Goal: Entertainment & Leisure: Browse casually

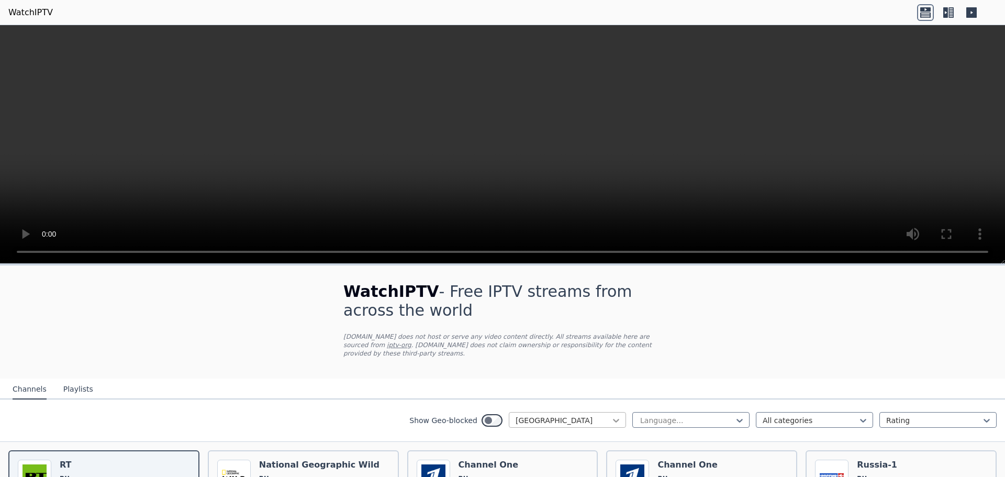
click at [611, 415] on icon at bounding box center [616, 420] width 10 height 10
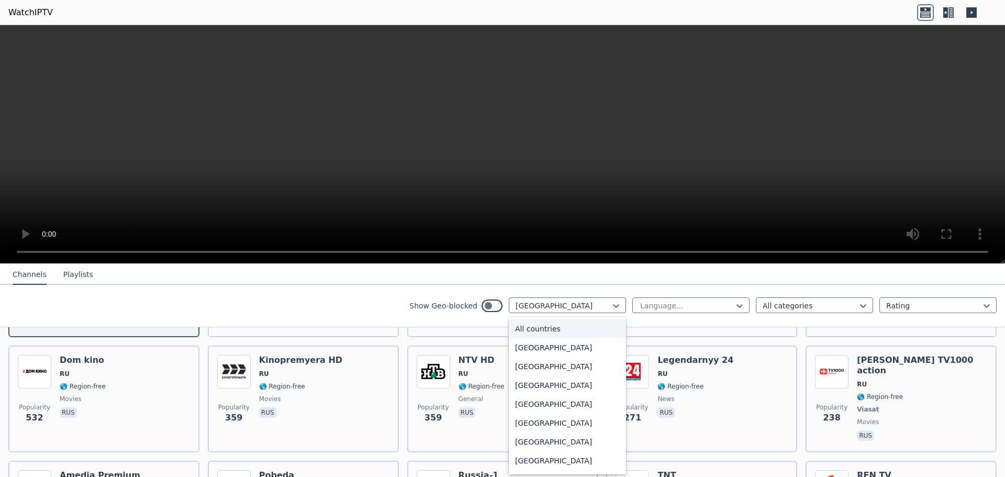
click at [552, 332] on div "All countries" at bounding box center [567, 328] width 117 height 19
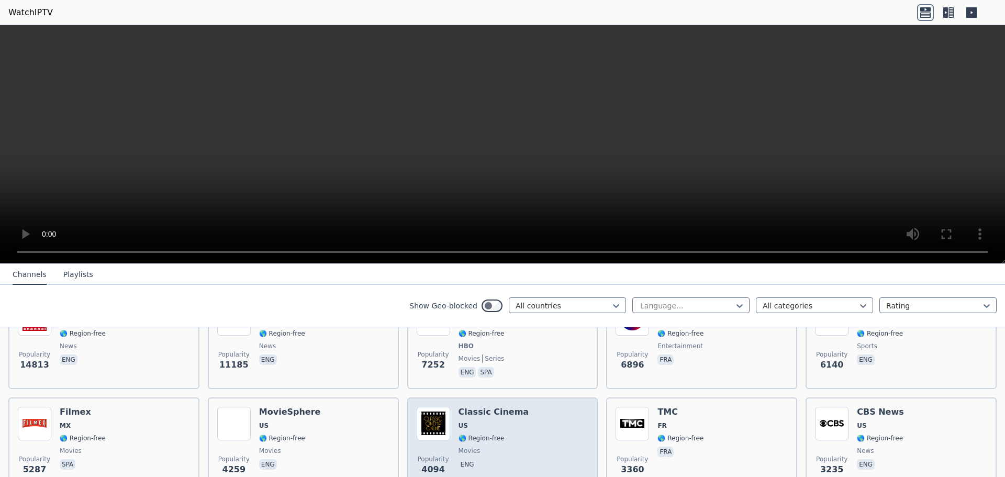
scroll to position [157, 0]
click at [477, 408] on h6 "Classic Cinema" at bounding box center [494, 412] width 71 height 10
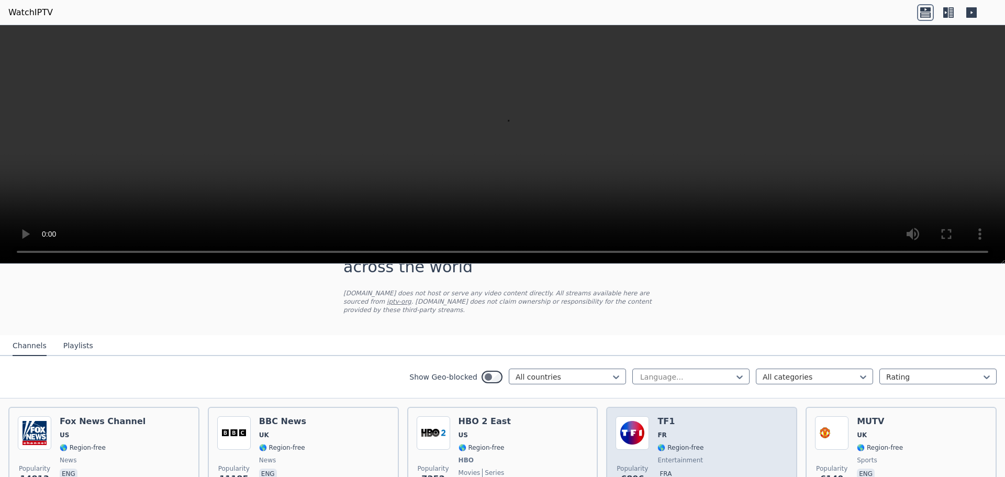
scroll to position [52, 0]
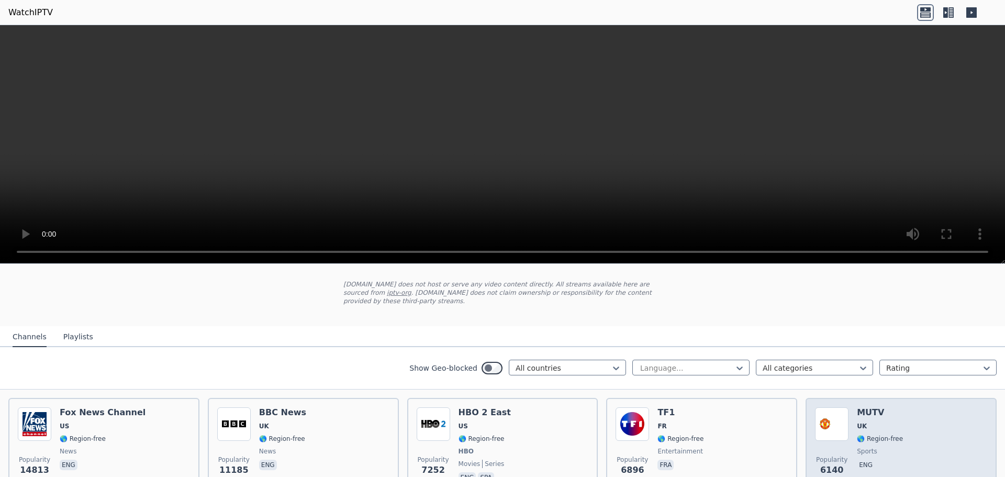
click at [840, 410] on img at bounding box center [832, 424] width 34 height 34
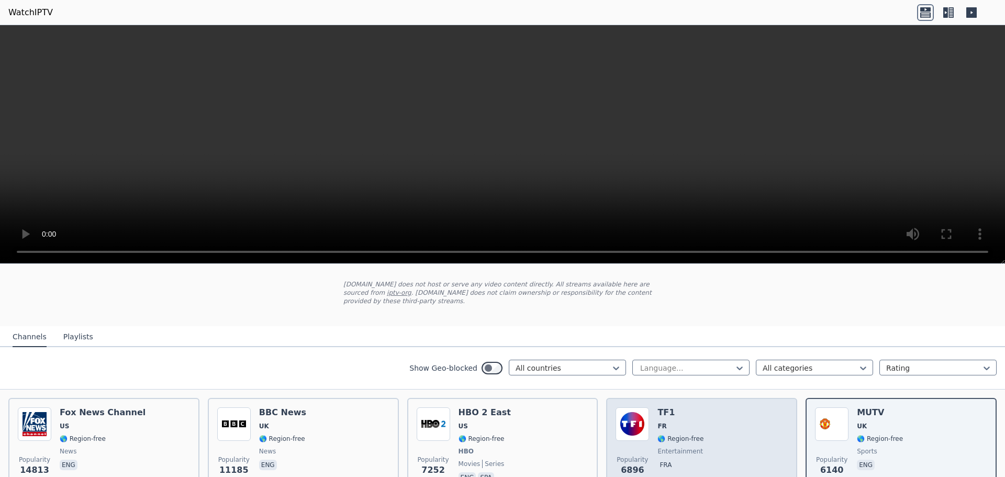
click at [699, 424] on div "Popularity 6896 TF1 FR 🌎 Region-free entertainment fra" at bounding box center [702, 445] width 172 height 77
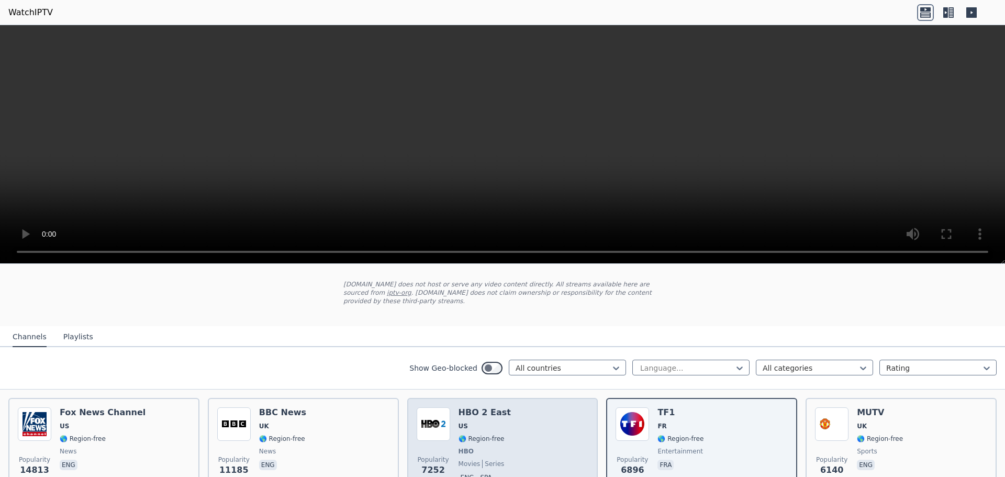
click at [452, 429] on div "Popularity 7252 HBO 2 East US 🌎 Region-free HBO movies series eng spa" at bounding box center [503, 445] width 172 height 77
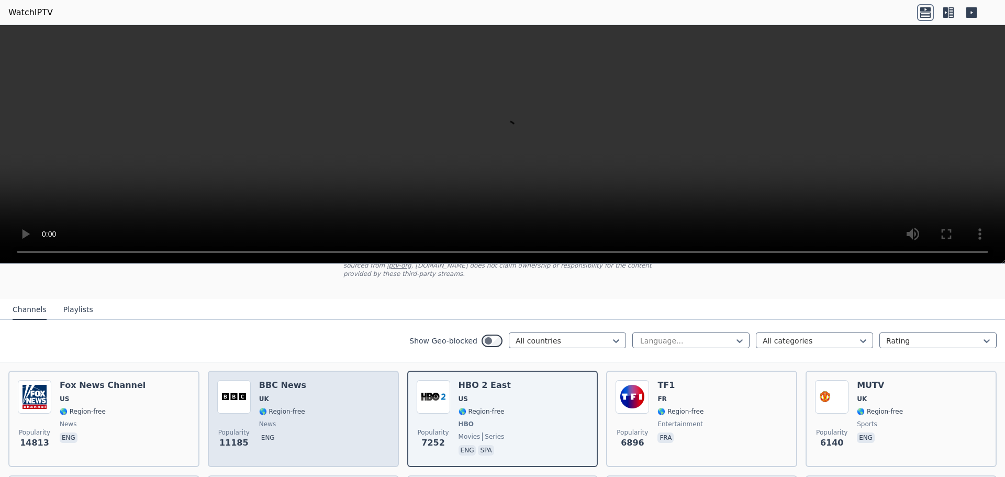
scroll to position [0, 0]
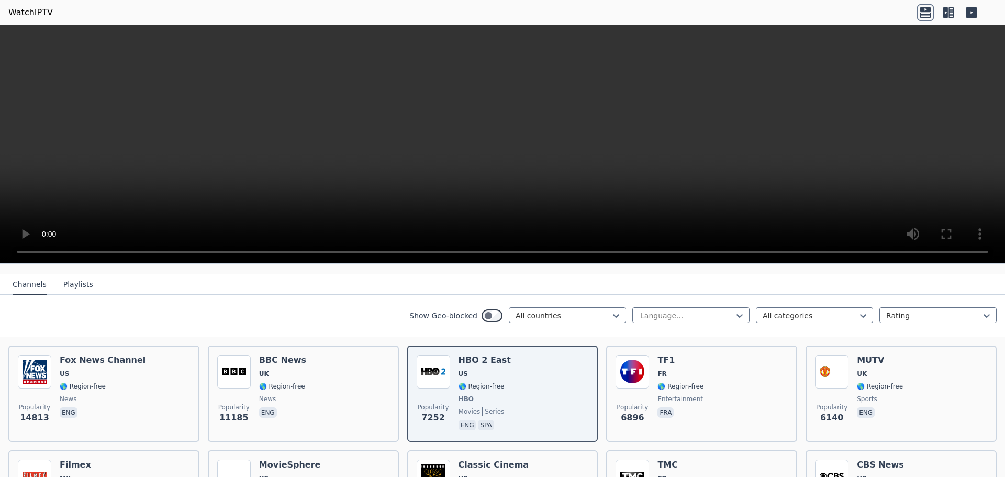
scroll to position [157, 0]
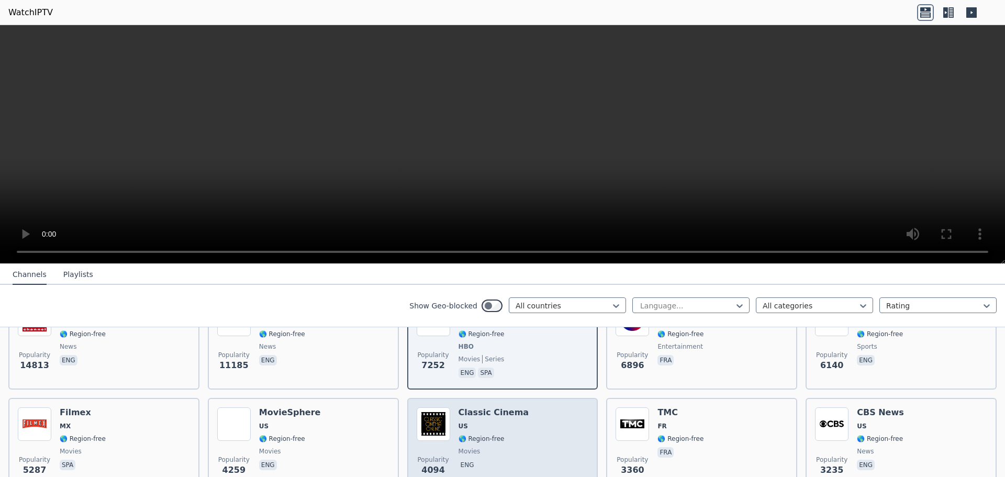
click at [511, 416] on div "Popularity 4094 Classic Cinema US 🌎 Region-free movies eng" at bounding box center [503, 444] width 172 height 75
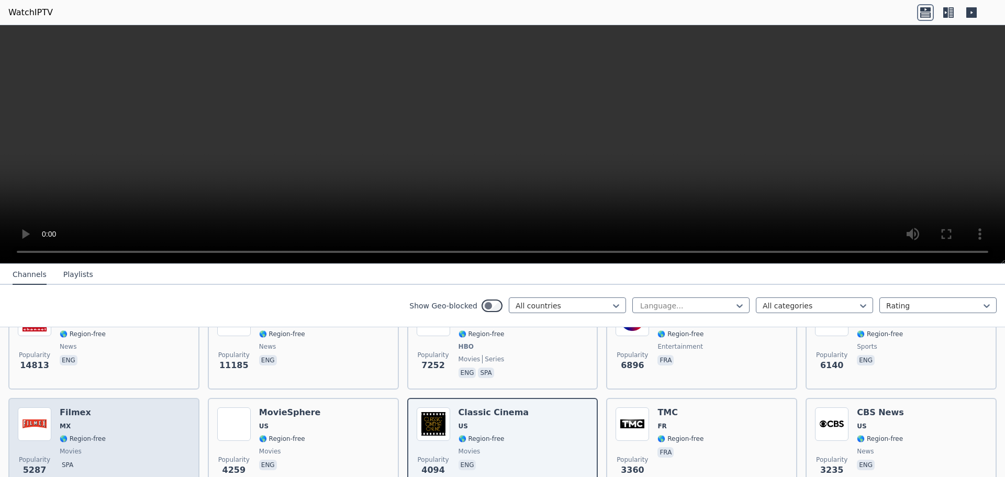
click at [73, 407] on h6 "Filmex" at bounding box center [83, 412] width 46 height 10
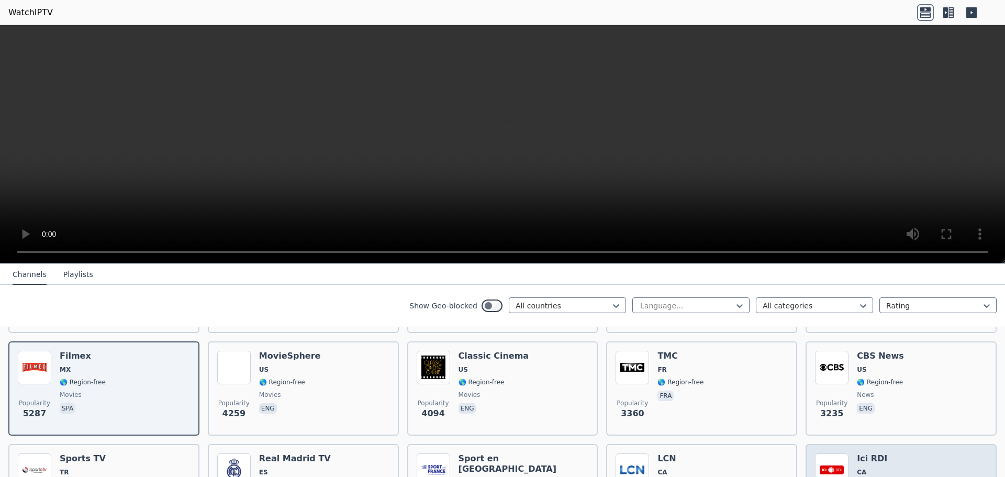
scroll to position [209, 0]
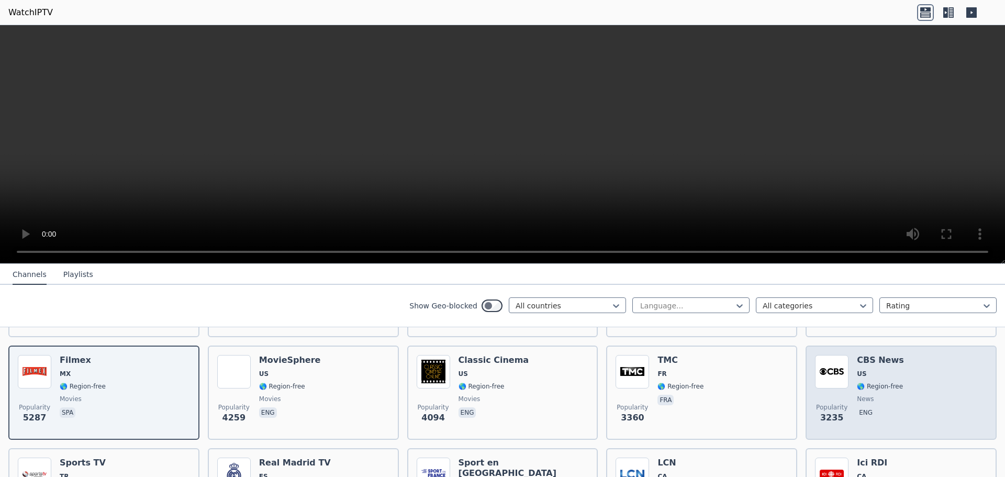
click at [865, 373] on div "CBS News US 🌎 Region-free news eng" at bounding box center [880, 392] width 47 height 75
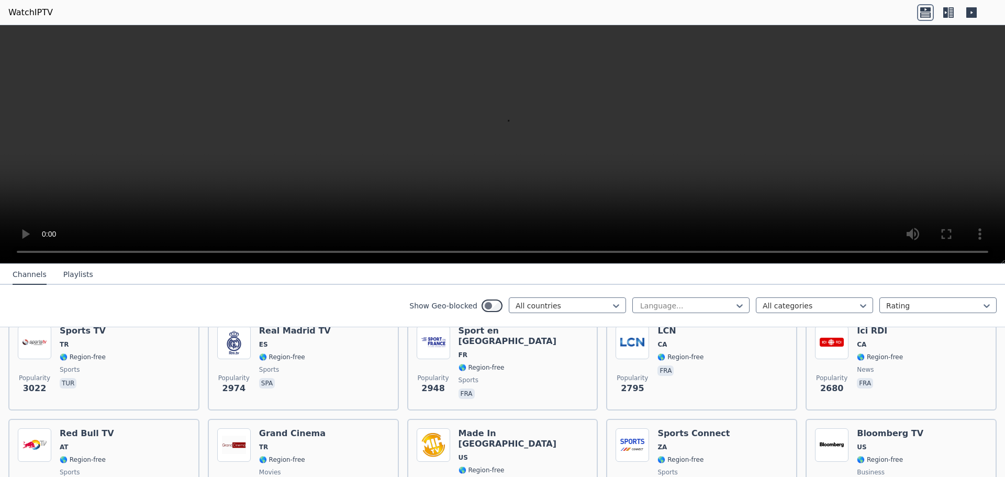
scroll to position [366, 0]
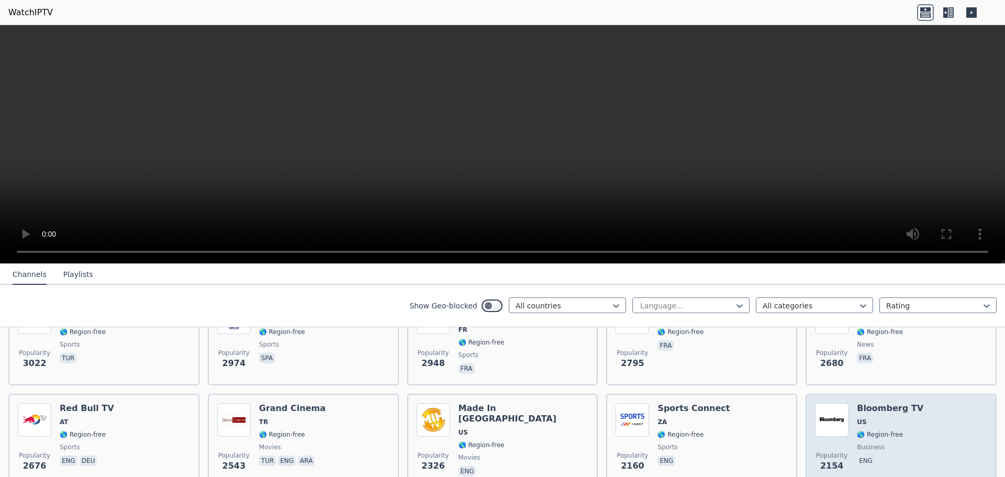
click at [878, 408] on div "Bloomberg TV US 🌎 Region-free business eng" at bounding box center [890, 440] width 66 height 75
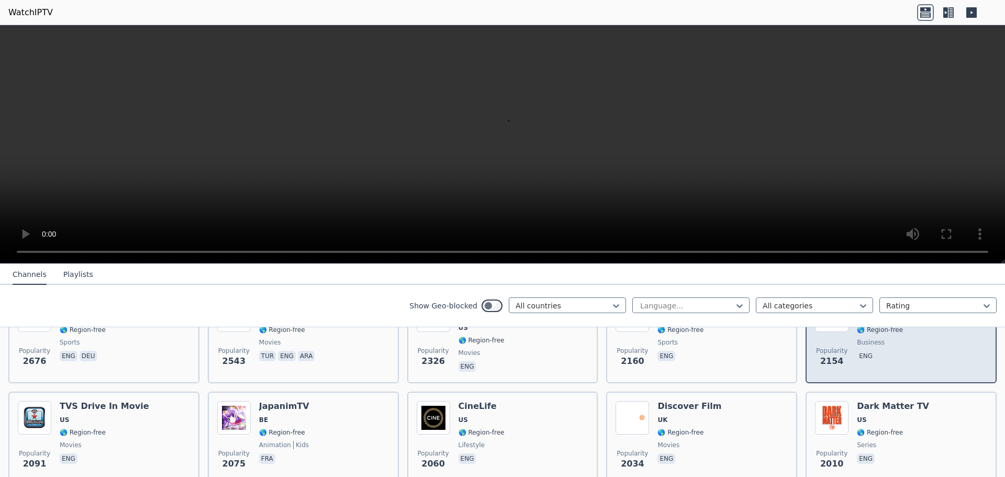
scroll to position [523, 0]
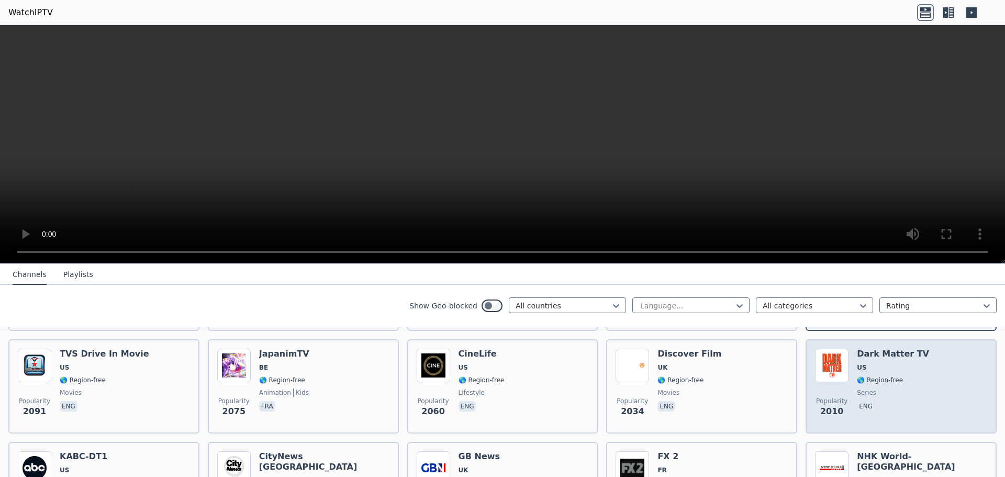
click at [857, 388] on span "series" at bounding box center [866, 392] width 19 height 8
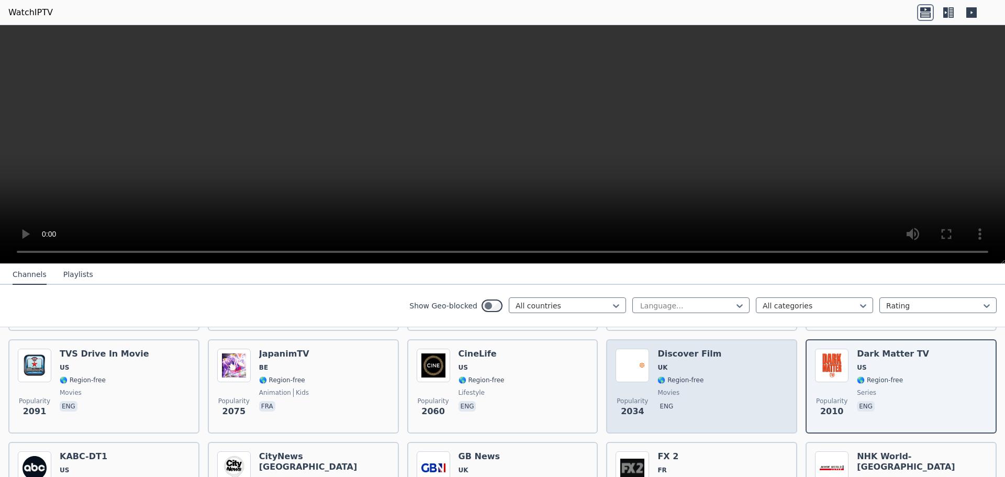
click at [736, 377] on div "Popularity 2034 Discover Film UK 🌎 Region-free movies eng" at bounding box center [702, 386] width 172 height 75
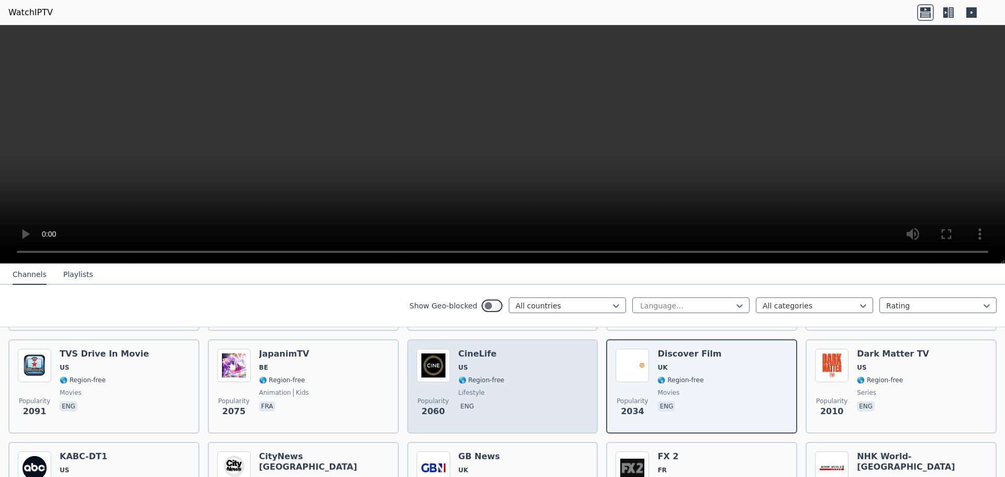
click at [520, 381] on div "Popularity 2060 CineLife US 🌎 Region-free lifestyle eng" at bounding box center [503, 386] width 172 height 75
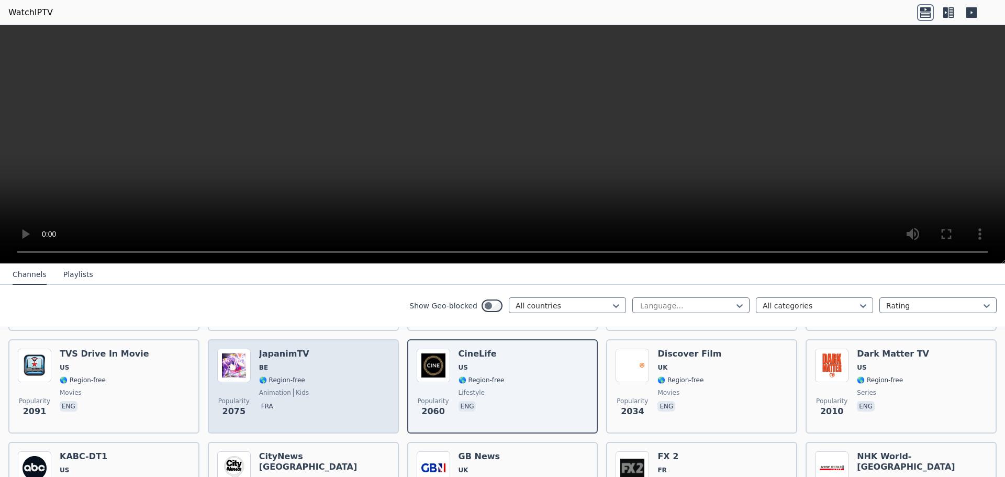
click at [322, 392] on div "Popularity 2075 JapanimTV BE 🌎 Region-free animation kids fra" at bounding box center [303, 386] width 172 height 75
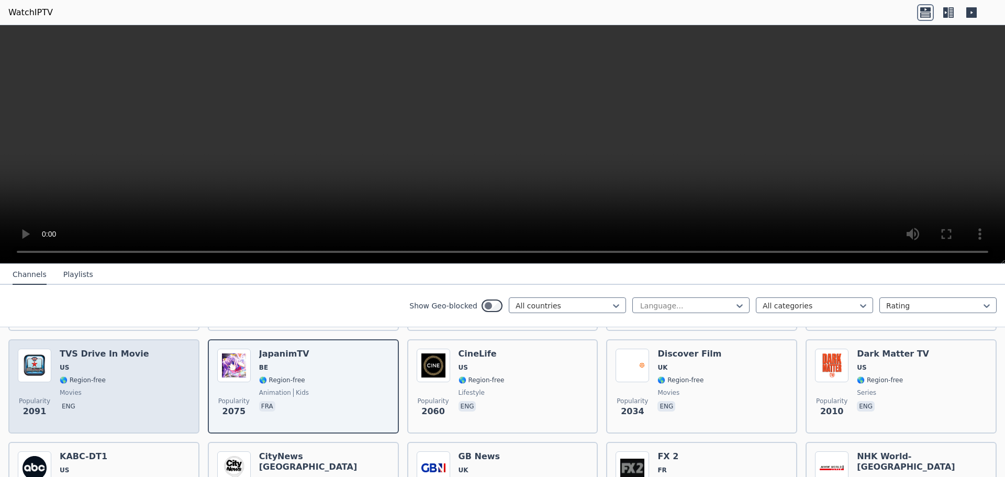
click at [88, 388] on span "movies" at bounding box center [105, 392] width 90 height 8
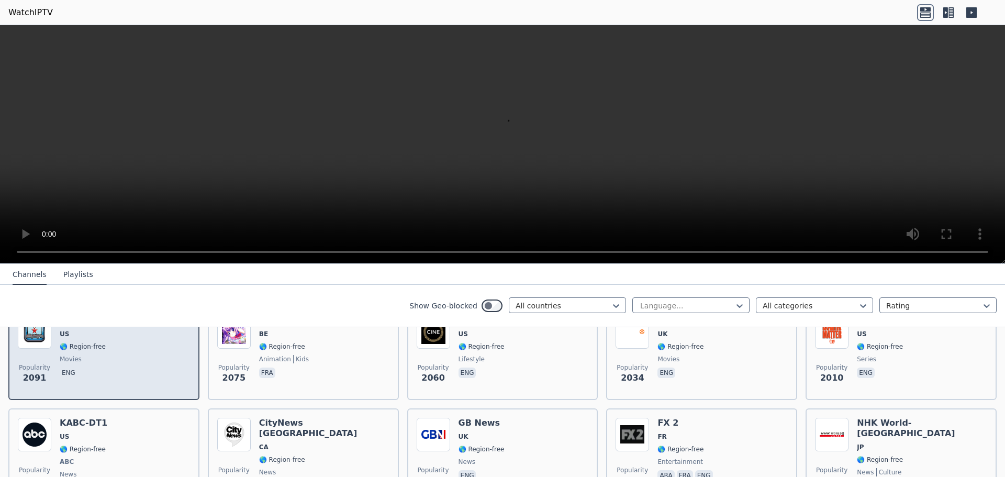
scroll to position [576, 0]
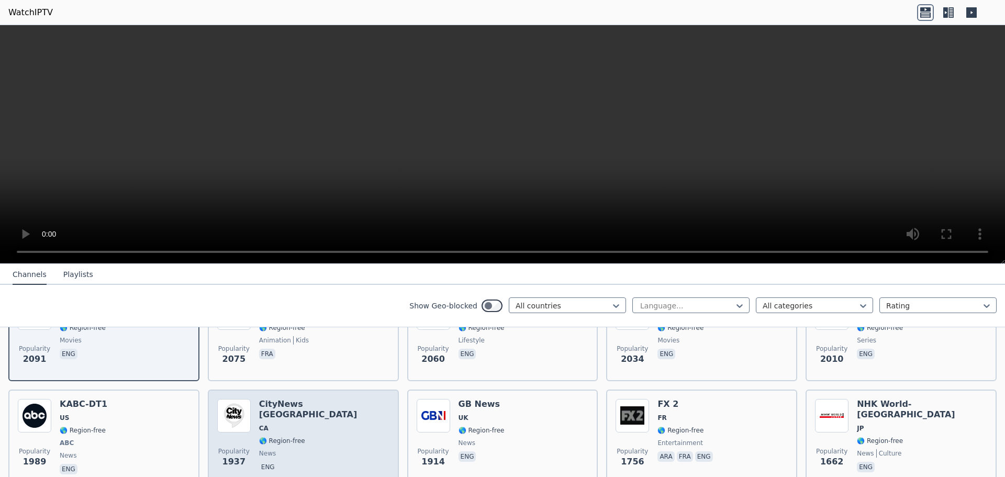
click at [277, 424] on span "CA" at bounding box center [324, 428] width 130 height 8
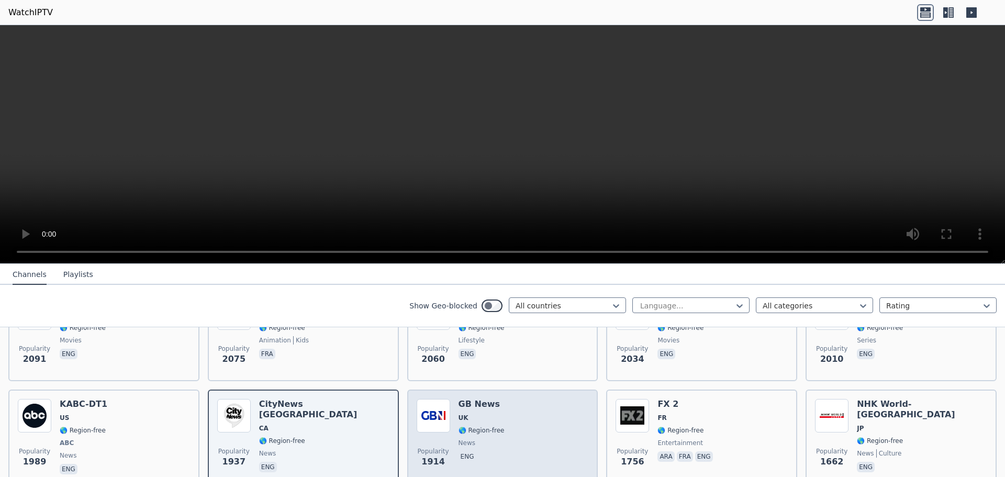
click at [588, 422] on div "Popularity 1914 GB News UK 🌎 Region-free news eng" at bounding box center [502, 437] width 191 height 96
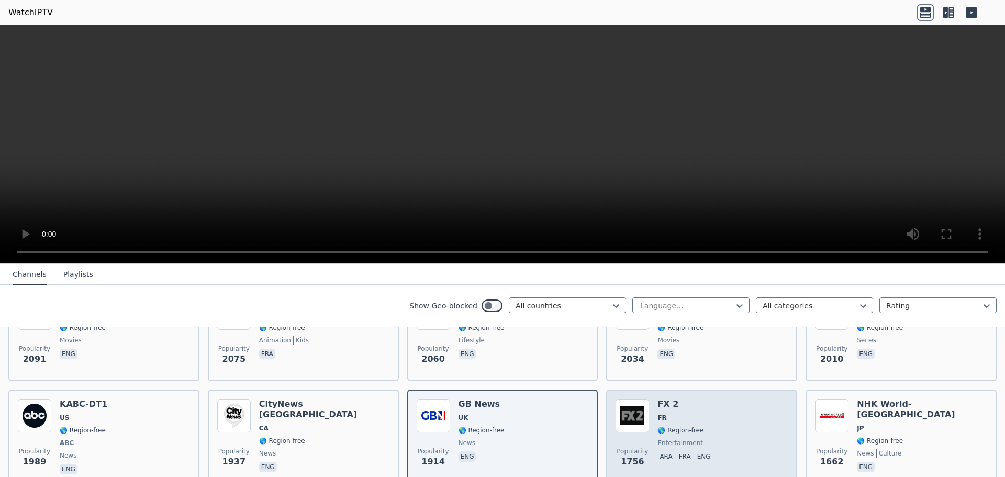
click at [733, 417] on div "Popularity 1756 FX 2 FR 🌎 Region-free entertainment ara fra eng" at bounding box center [702, 437] width 172 height 77
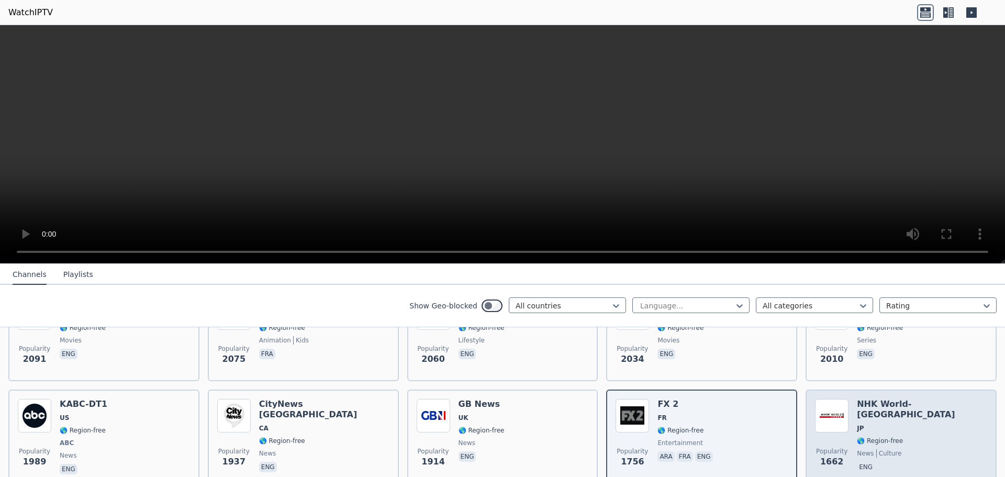
click at [934, 433] on div "Popularity 1662 NHK World-[GEOGRAPHIC_DATA] JP 🌎 Region-free news culture eng" at bounding box center [901, 437] width 172 height 77
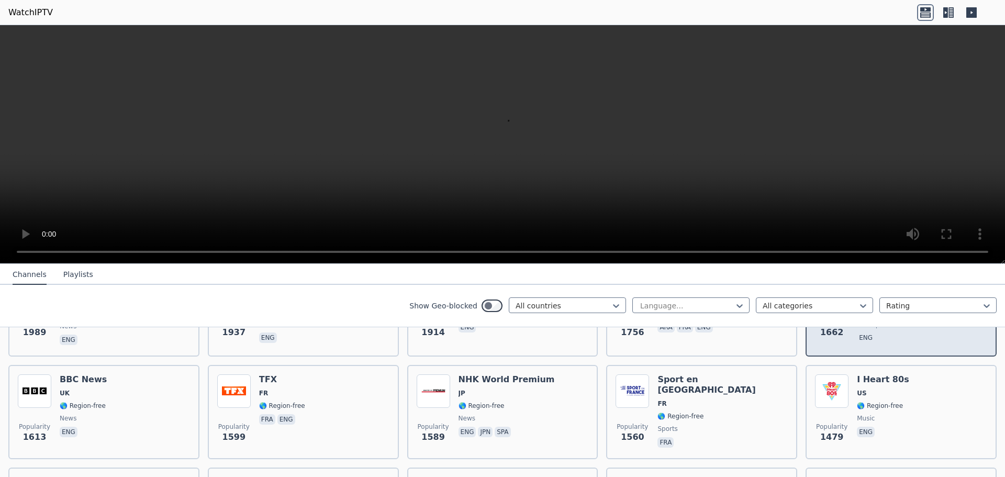
scroll to position [733, 0]
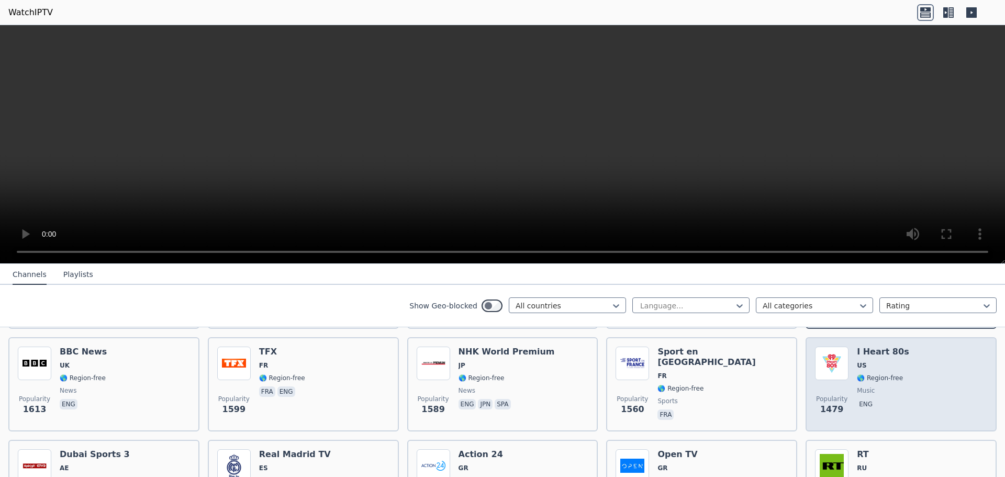
click at [925, 404] on div "Popularity 1479 I Heart 80s US 🌎 Region-free music eng" at bounding box center [901, 384] width 172 height 75
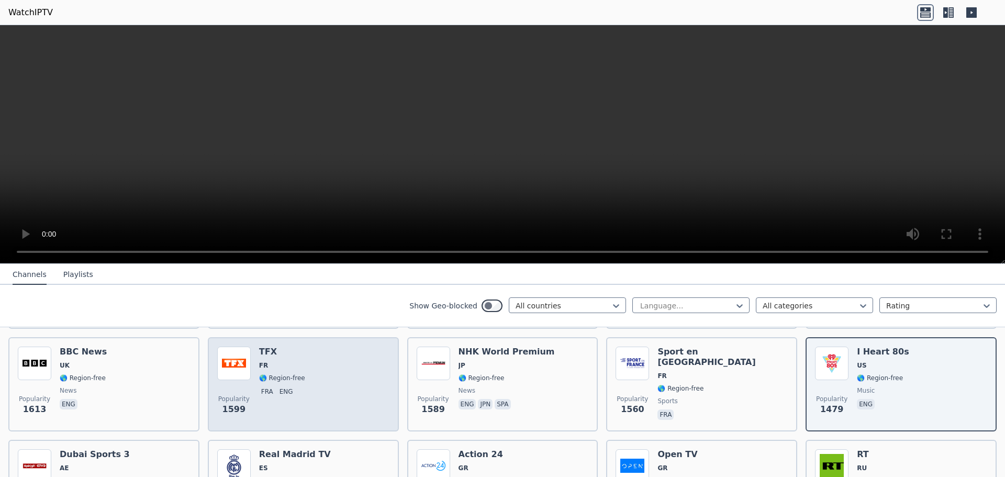
click at [362, 393] on div "Popularity 1599 TFX FR 🌎 Region-free fra eng" at bounding box center [303, 384] width 172 height 75
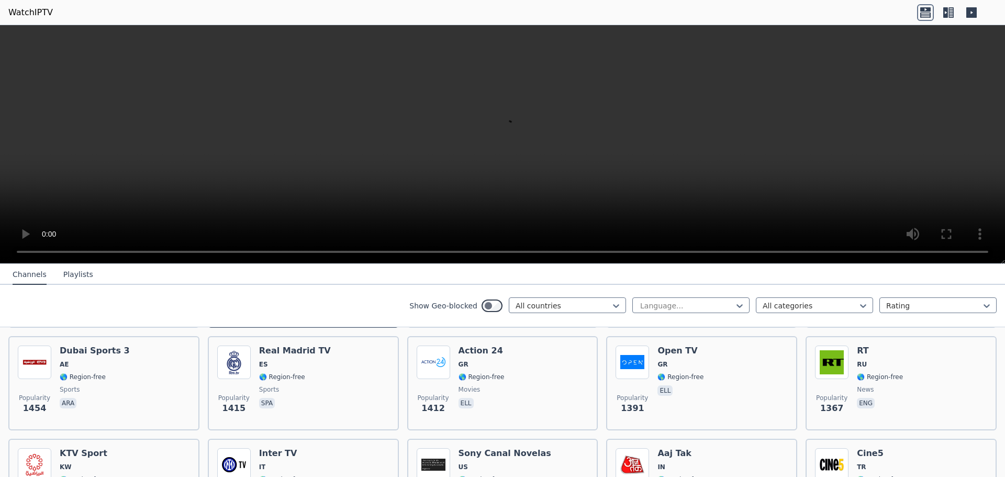
scroll to position [838, 0]
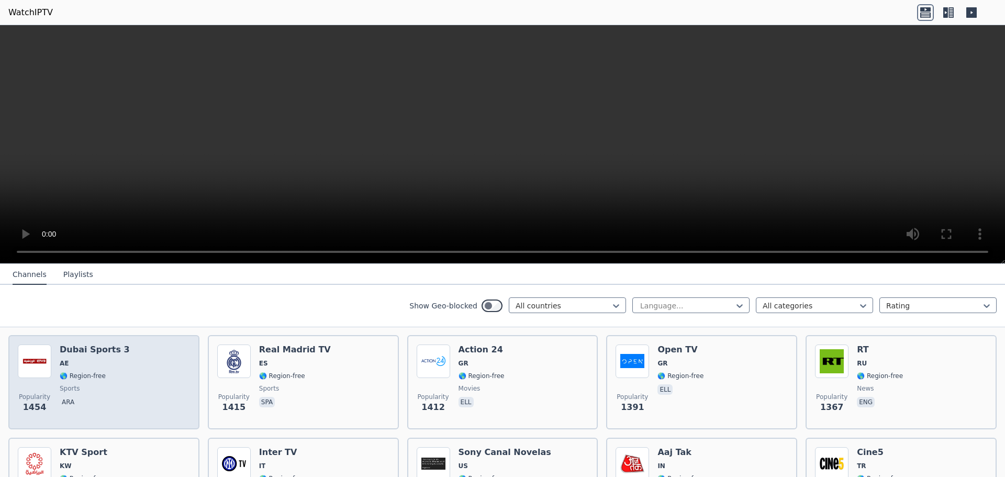
click at [111, 407] on div "Dubai Sports 3 AE 🌎 Region-free sports ara" at bounding box center [95, 381] width 70 height 75
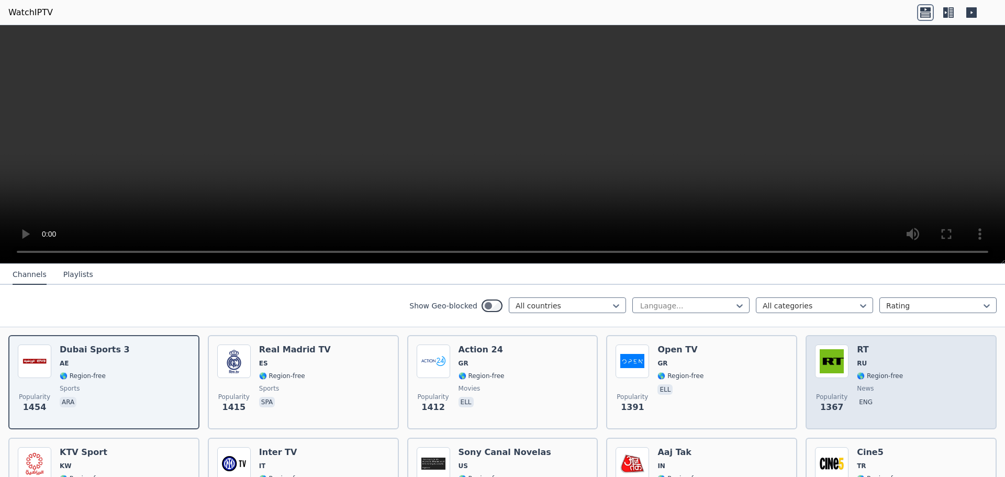
click at [895, 347] on div "Popularity 1367 RT RU 🌎 Region-free news eng" at bounding box center [901, 381] width 172 height 75
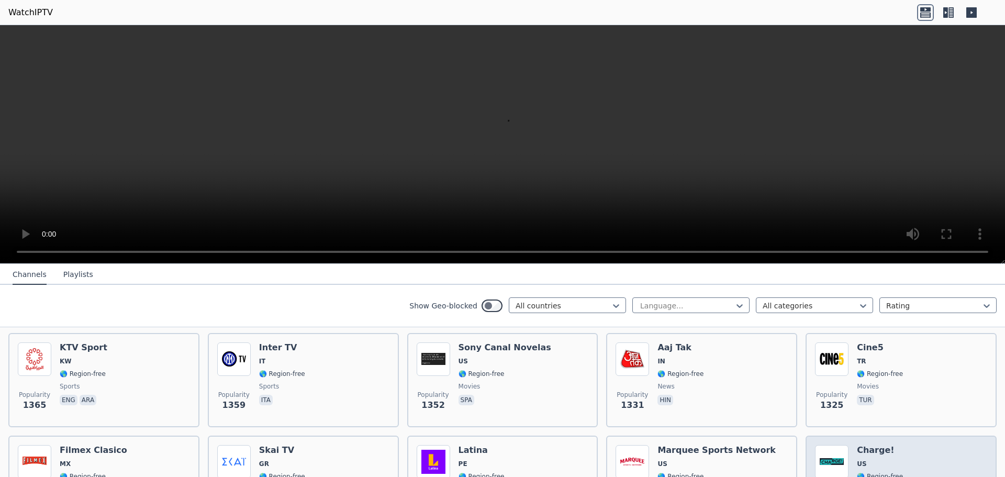
scroll to position [995, 0]
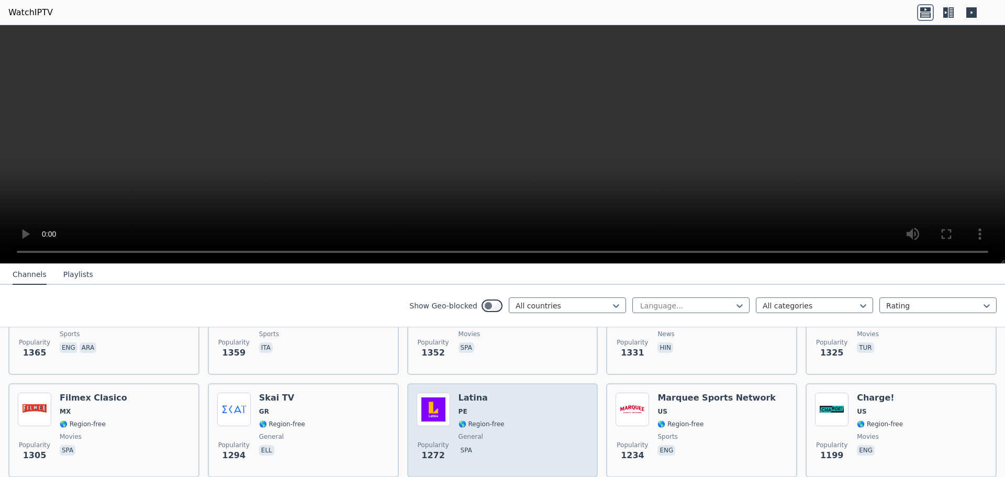
click at [537, 429] on div "Popularity 1272 Latina PE 🌎 Region-free general spa" at bounding box center [503, 430] width 172 height 75
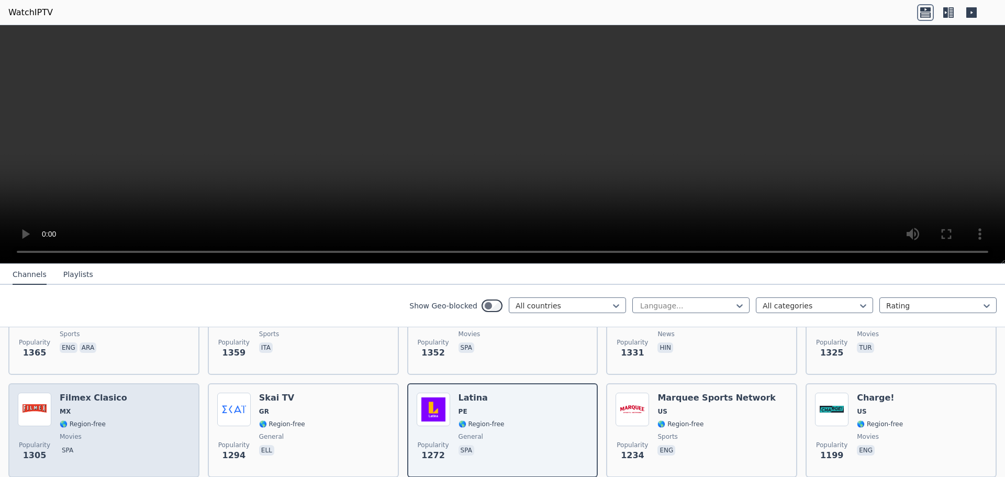
click at [131, 415] on div "Popularity 1305 Filmex Clasico MX 🌎 Region-free movies spa" at bounding box center [104, 430] width 172 height 75
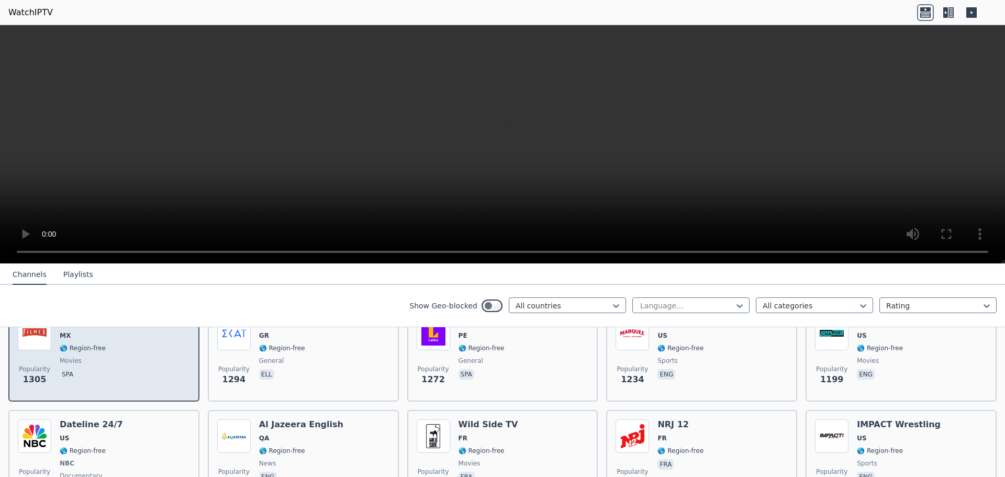
scroll to position [1099, 0]
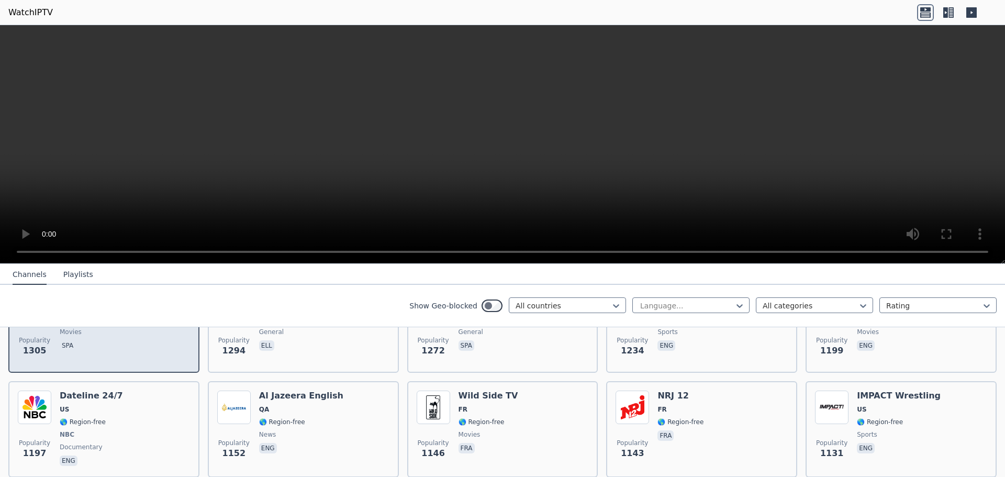
click at [131, 415] on div "Popularity 1197 Dateline 24/7 US 🌎 Region-free NBC documentary eng" at bounding box center [104, 428] width 172 height 77
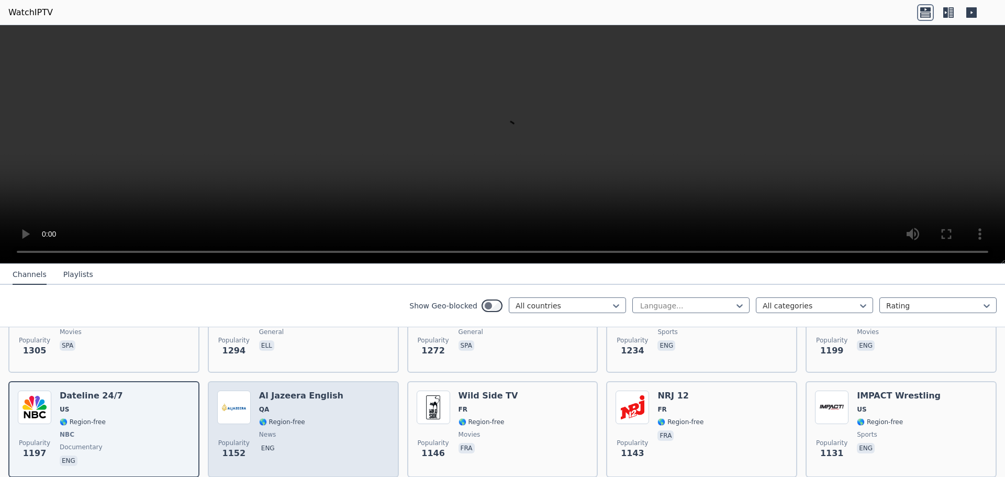
click at [325, 409] on div "Popularity 1152 Al Jazeera English QA 🌎 Region-free news eng" at bounding box center [303, 428] width 172 height 77
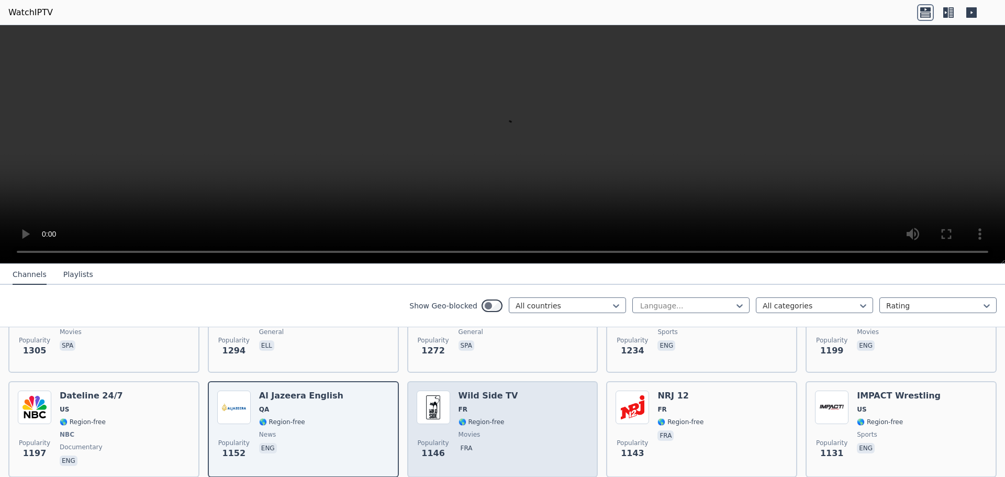
click at [537, 411] on div "Popularity 1146 Wild Side TV FR 🌎 Region-free movies fra" at bounding box center [503, 428] width 172 height 77
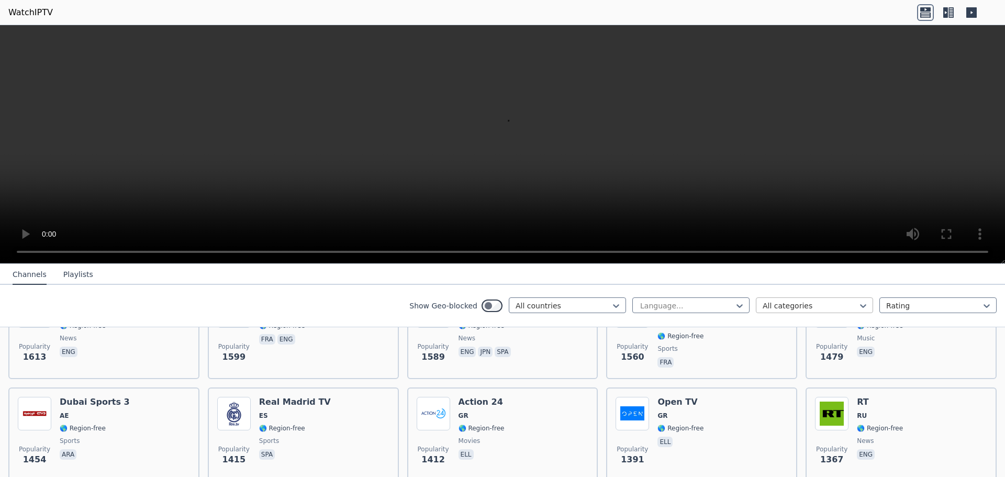
scroll to position [942, 0]
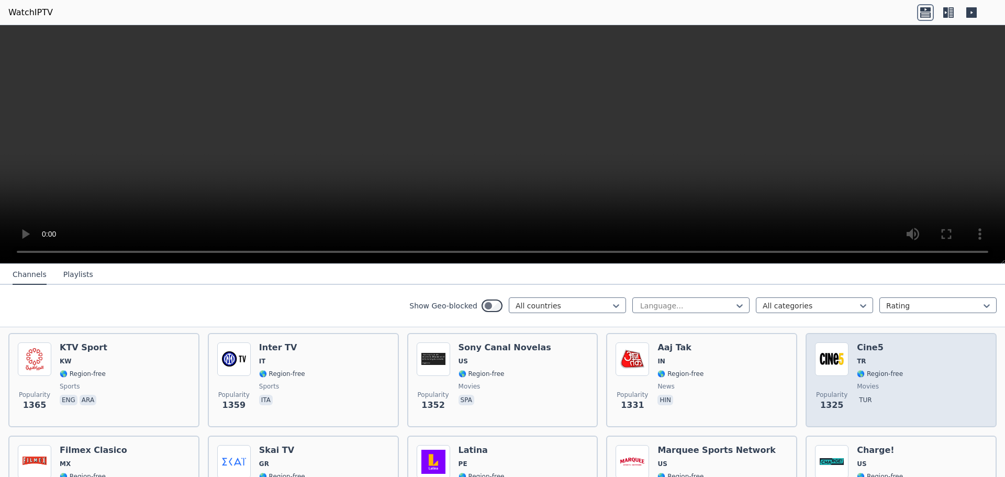
click at [861, 370] on span "🌎 Region-free" at bounding box center [880, 374] width 46 height 8
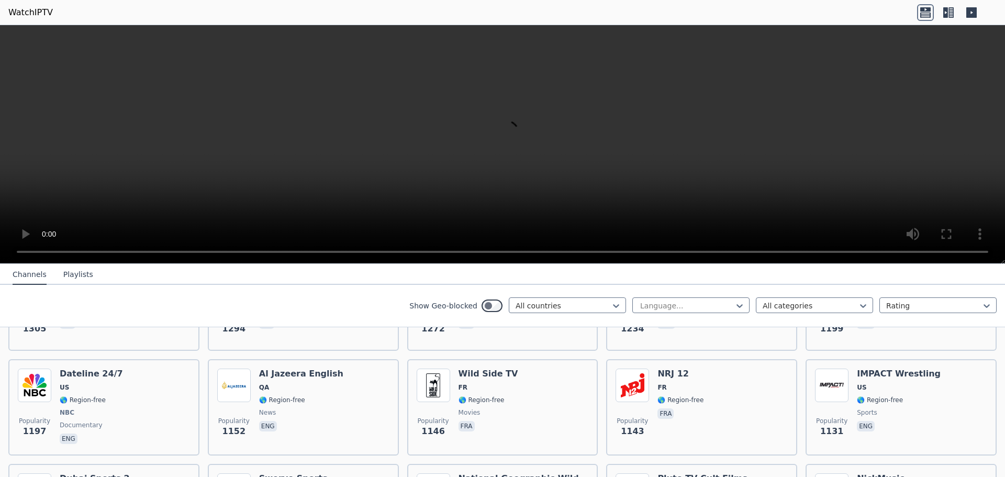
scroll to position [1152, 0]
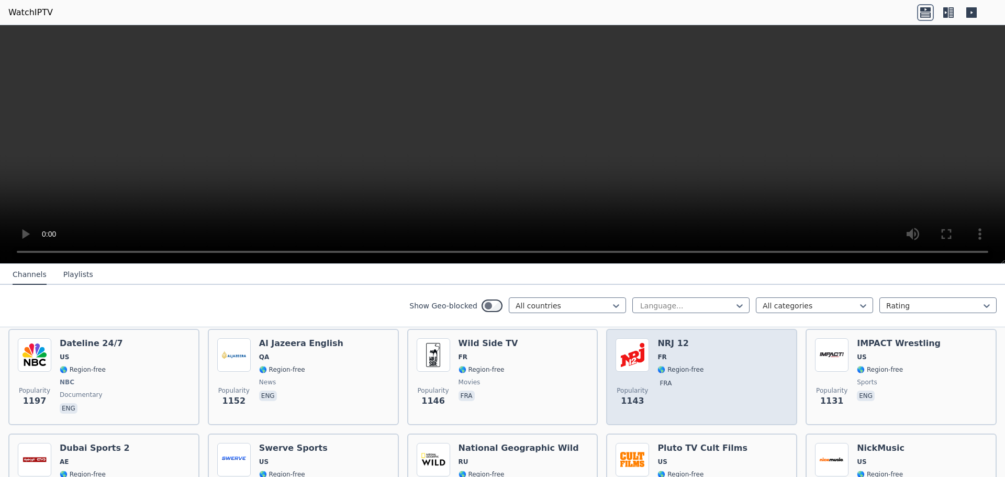
click at [663, 365] on span "🌎 Region-free" at bounding box center [680, 369] width 46 height 8
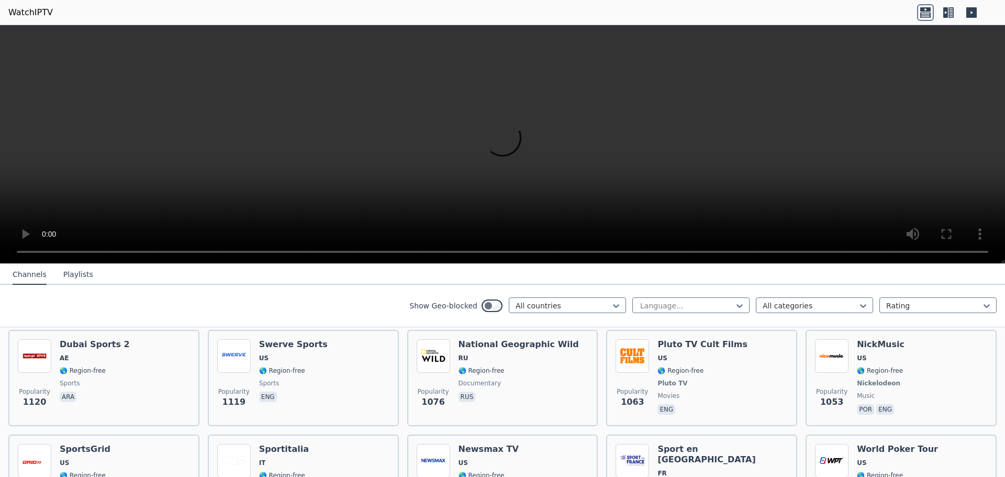
scroll to position [1256, 0]
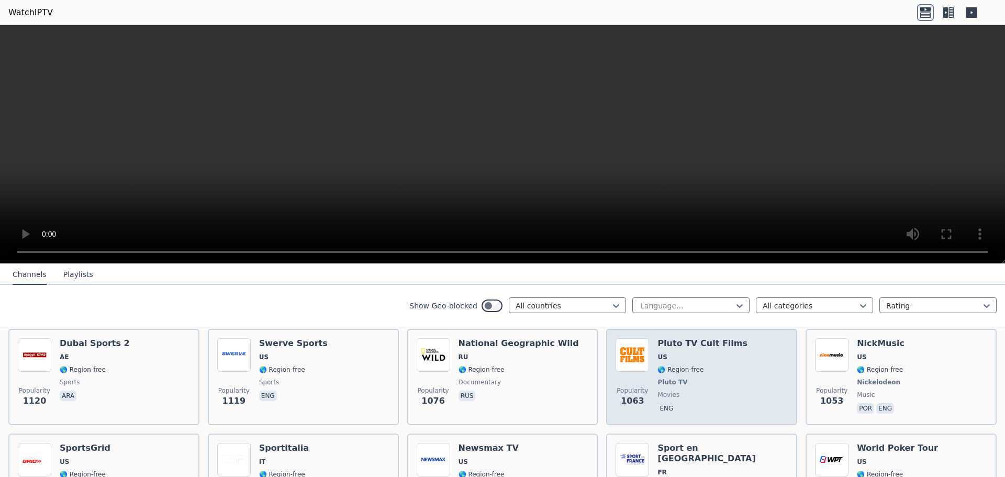
click at [741, 367] on div "Popularity 1063 Pluto TV Cult Films US 🌎 Region-free Pluto TV movies eng" at bounding box center [702, 376] width 172 height 77
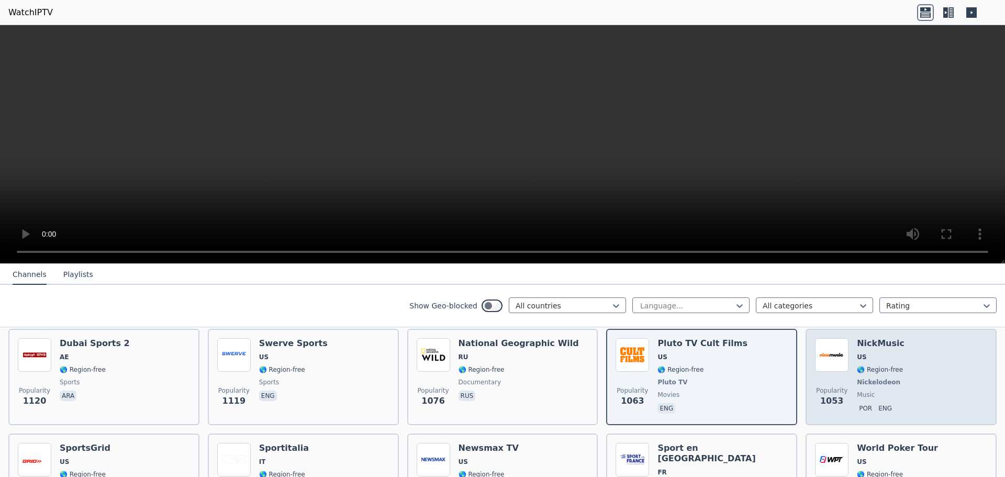
click at [875, 378] on span "Nickelodeon" at bounding box center [878, 382] width 43 height 8
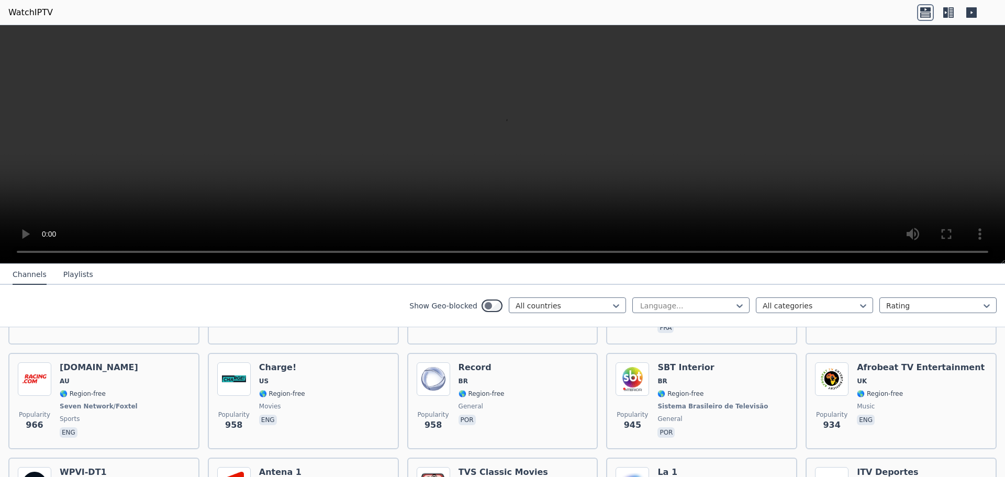
scroll to position [1466, 0]
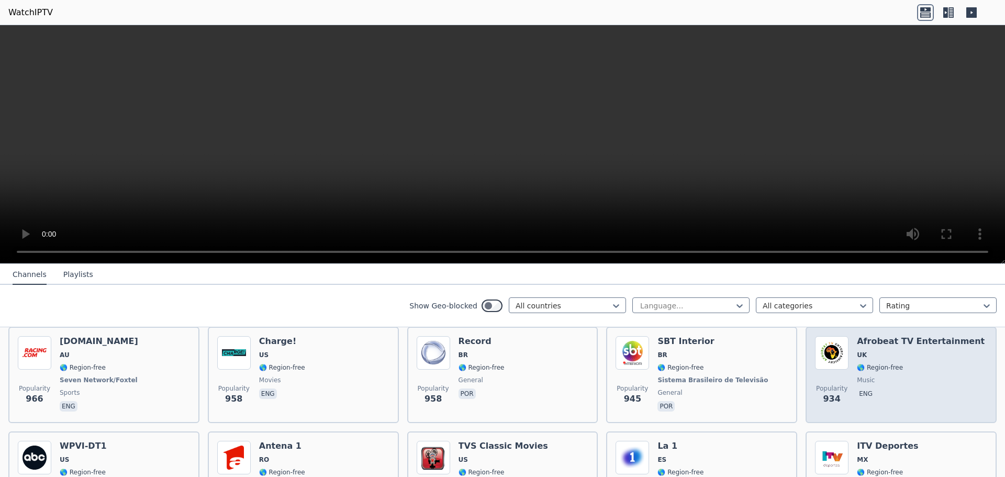
click at [889, 388] on span "eng" at bounding box center [921, 394] width 128 height 13
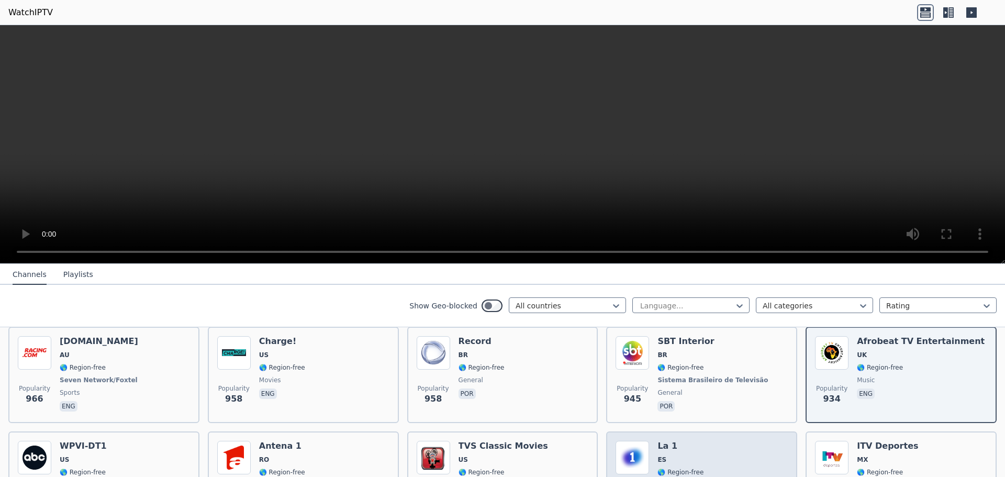
click at [732, 445] on div "Popularity 924 La 1 ES 🌎 Region-free TVE general spa" at bounding box center [702, 479] width 172 height 77
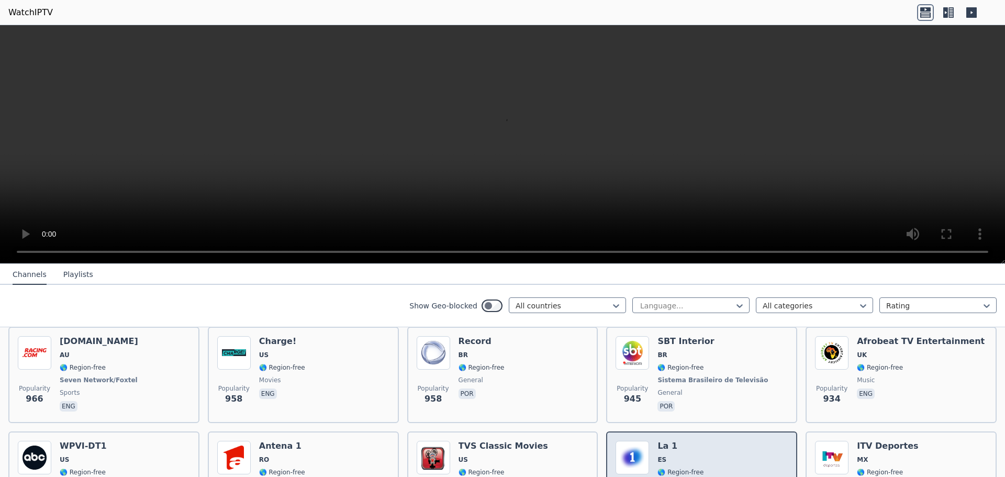
scroll to position [1518, 0]
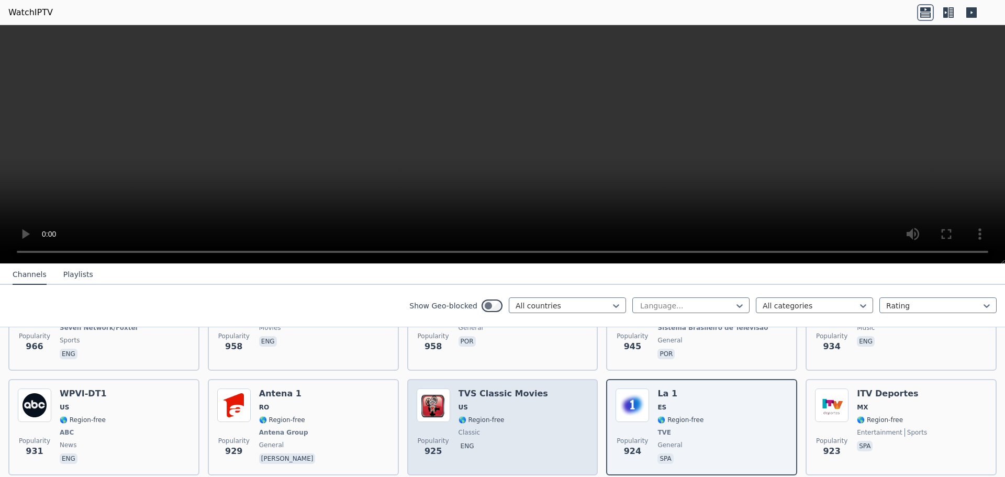
click at [501, 416] on span "🌎 Region-free" at bounding box center [504, 420] width 90 height 8
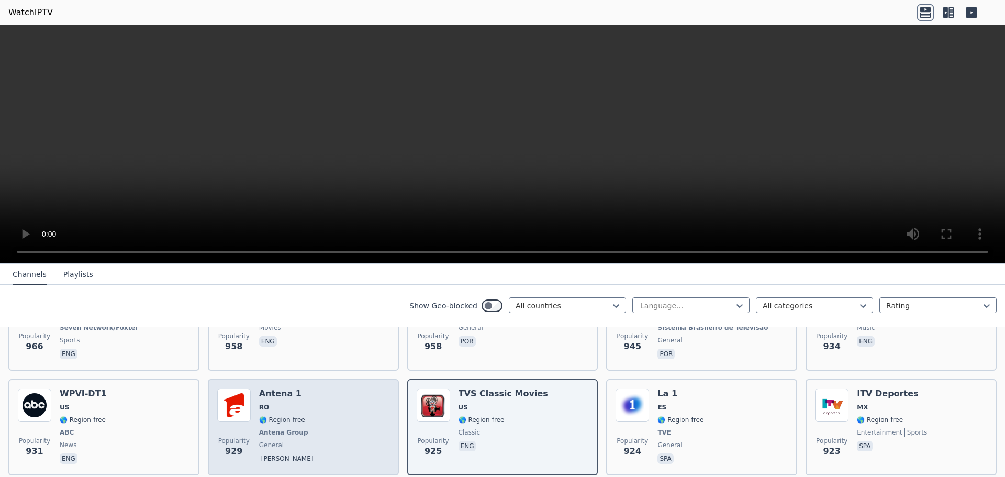
click at [283, 417] on div "Antena 1 RO 🌎 Region-free Antena Group general [PERSON_NAME]" at bounding box center [288, 426] width 59 height 77
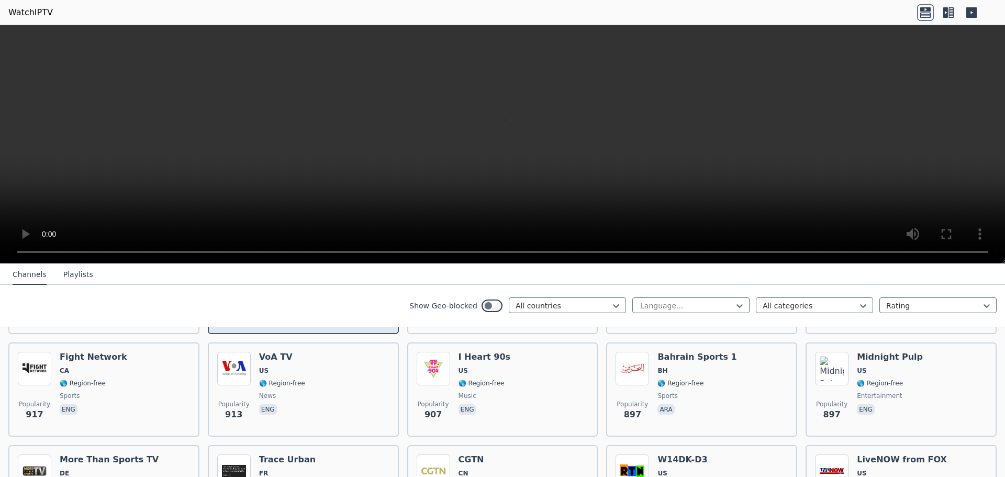
scroll to position [1675, 0]
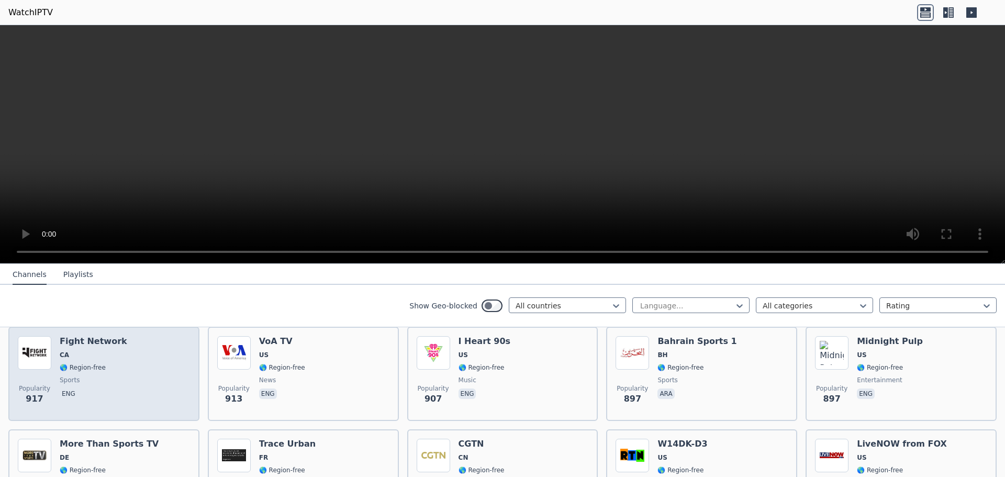
click at [83, 364] on div "Fight Network CA 🌎 Region-free sports eng" at bounding box center [94, 373] width 68 height 75
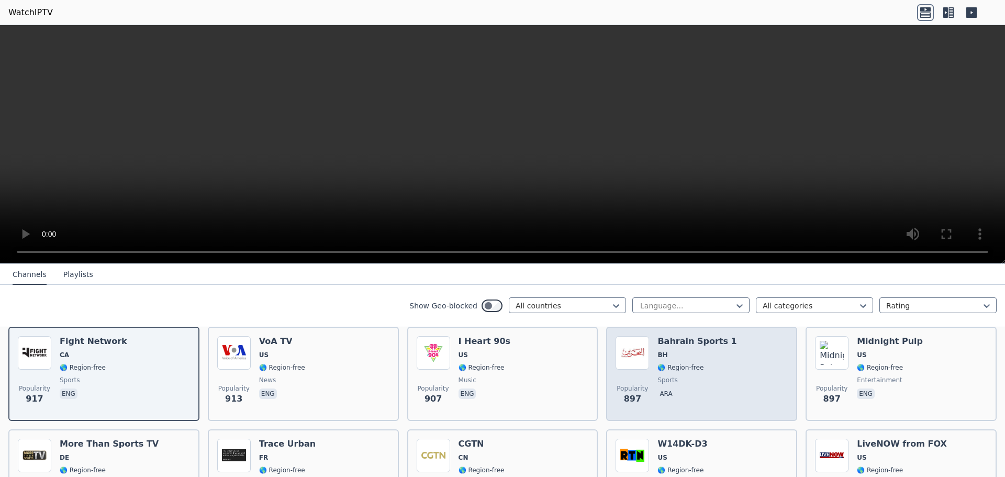
click at [738, 363] on div "Popularity 897 Bahrain Sports 1 BH 🌎 Region-free sports ara" at bounding box center [702, 373] width 172 height 75
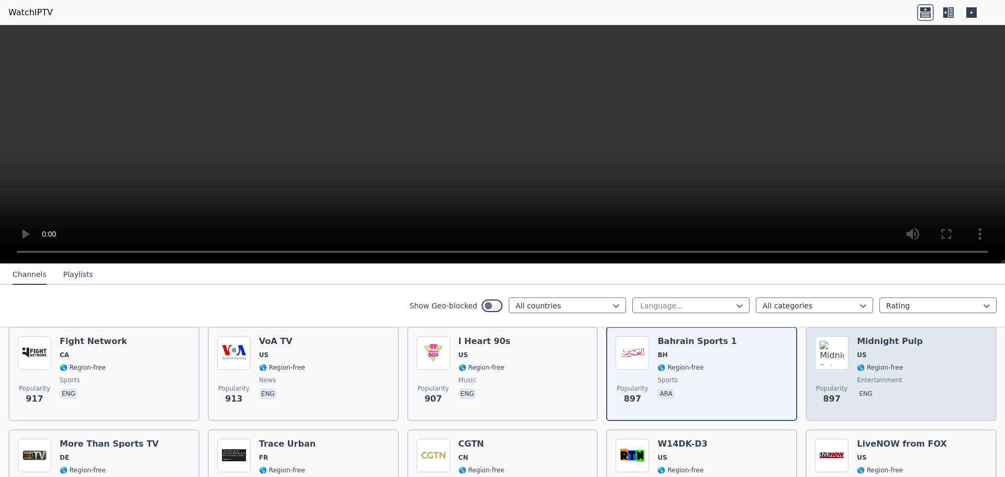
click at [914, 362] on div "Popularity 897 Midnight Pulp US 🌎 Region-free entertainment eng" at bounding box center [901, 373] width 172 height 75
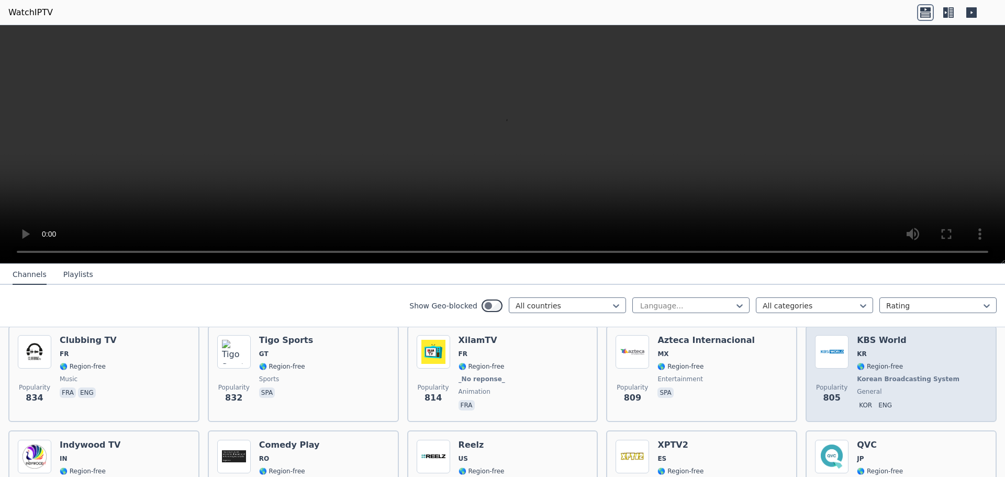
scroll to position [1884, 0]
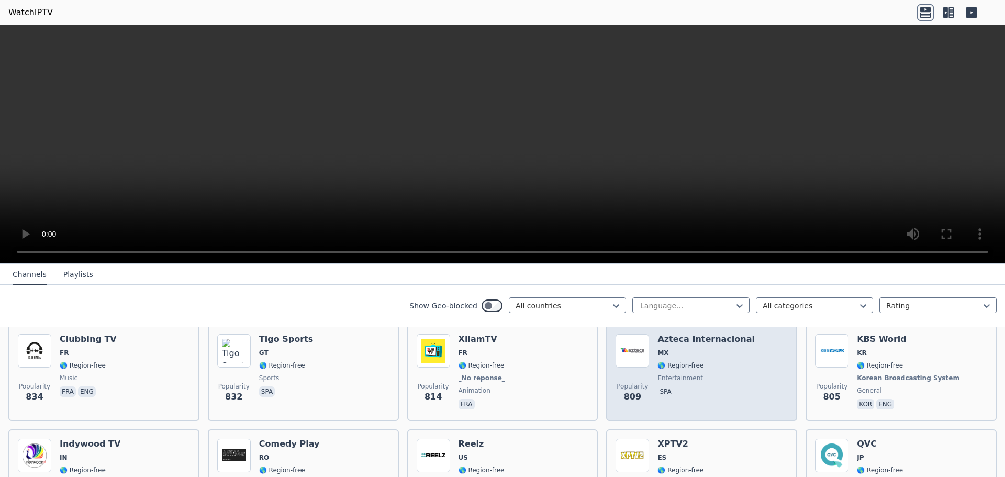
click at [688, 386] on span "spa" at bounding box center [705, 392] width 97 height 13
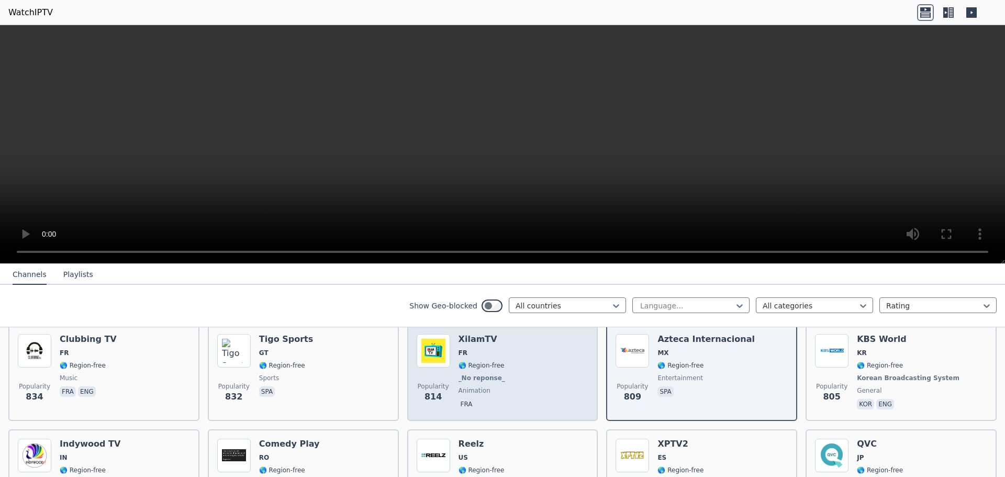
click at [506, 381] on div "Popularity 814 XilamTV FR 🌎 Region-free _No reponse_ animation fra" at bounding box center [503, 372] width 172 height 77
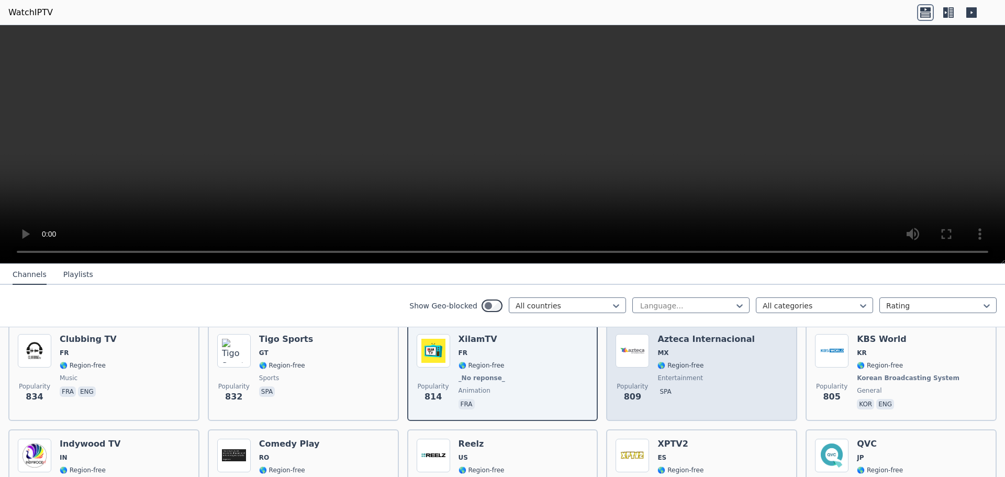
click at [677, 386] on span "spa" at bounding box center [705, 392] width 97 height 13
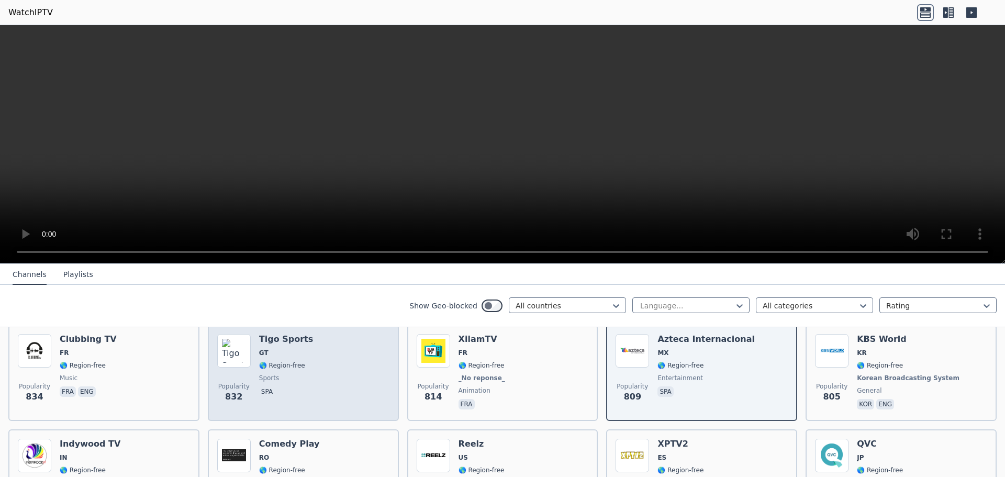
click at [282, 374] on span "sports" at bounding box center [286, 378] width 54 height 8
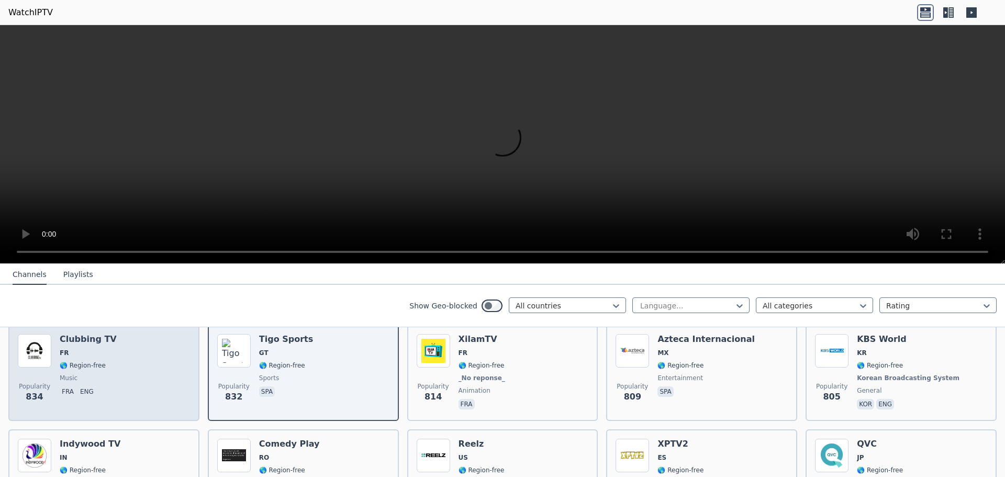
click at [134, 374] on div "Popularity 834 Clubbing TV FR 🌎 Region-free music fra eng" at bounding box center [104, 372] width 172 height 77
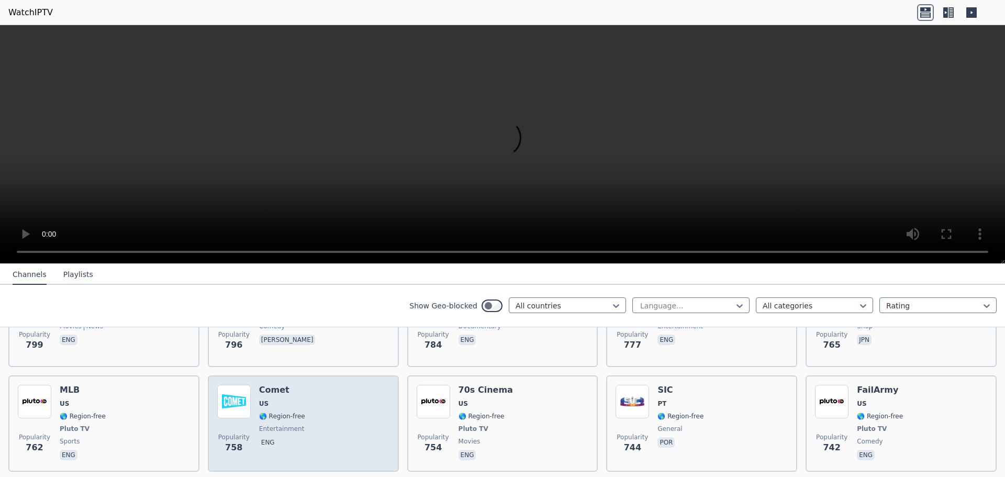
scroll to position [2041, 0]
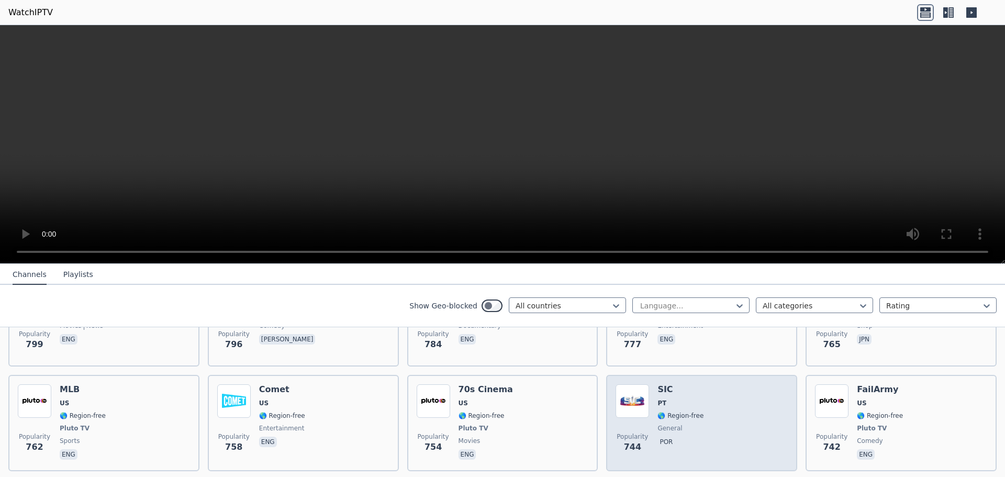
click at [658, 399] on span "PT" at bounding box center [661, 403] width 9 height 8
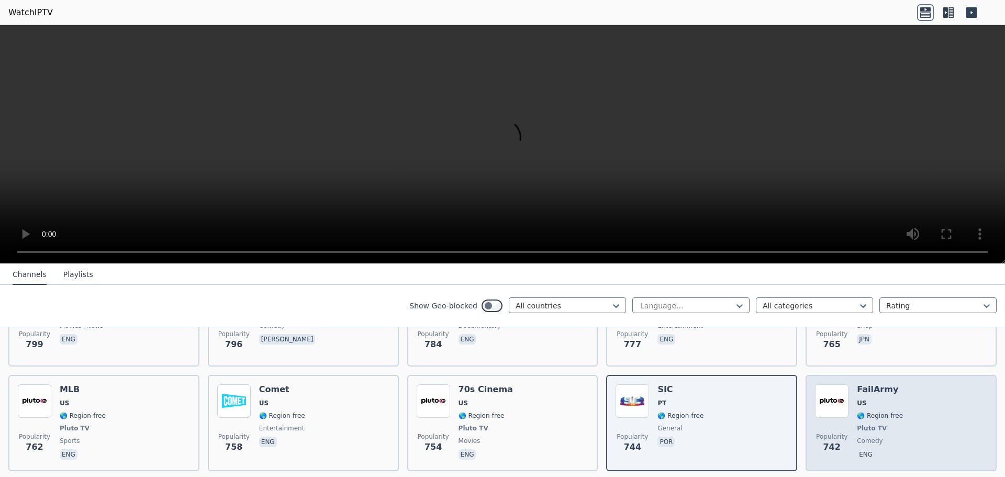
click at [887, 400] on div "FailArmy US 🌎 Region-free Pluto TV comedy eng" at bounding box center [880, 422] width 46 height 77
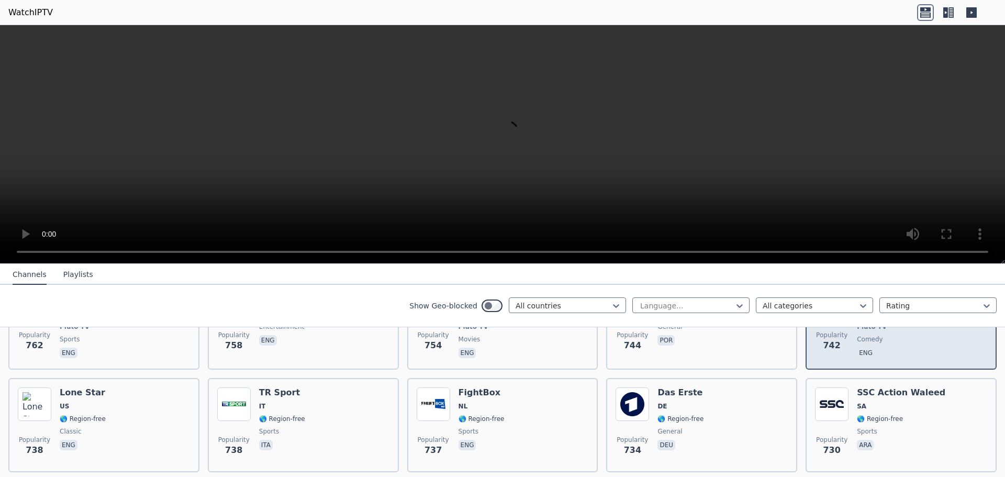
scroll to position [2146, 0]
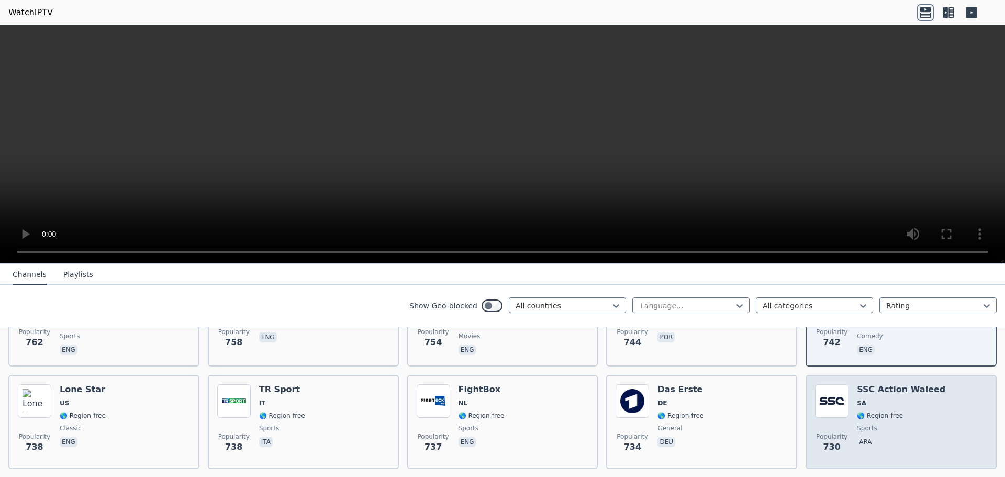
click at [883, 437] on span "ara" at bounding box center [901, 443] width 88 height 13
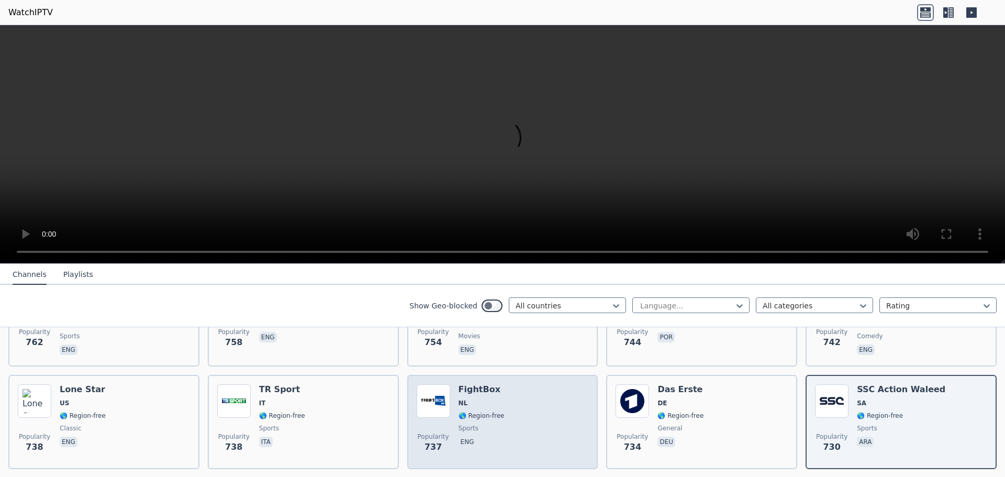
click at [497, 438] on div "Popularity 737 FightBox NL 🌎 Region-free sports eng" at bounding box center [503, 421] width 172 height 75
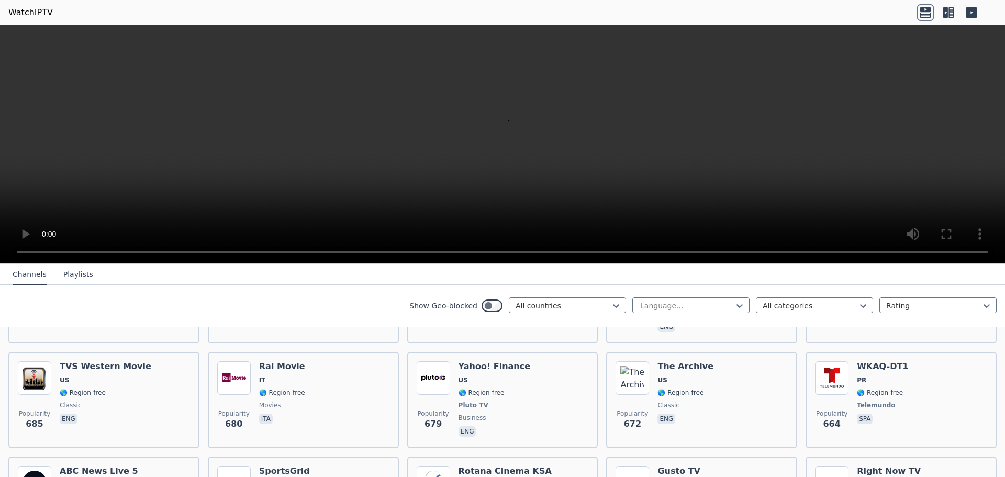
scroll to position [2408, 0]
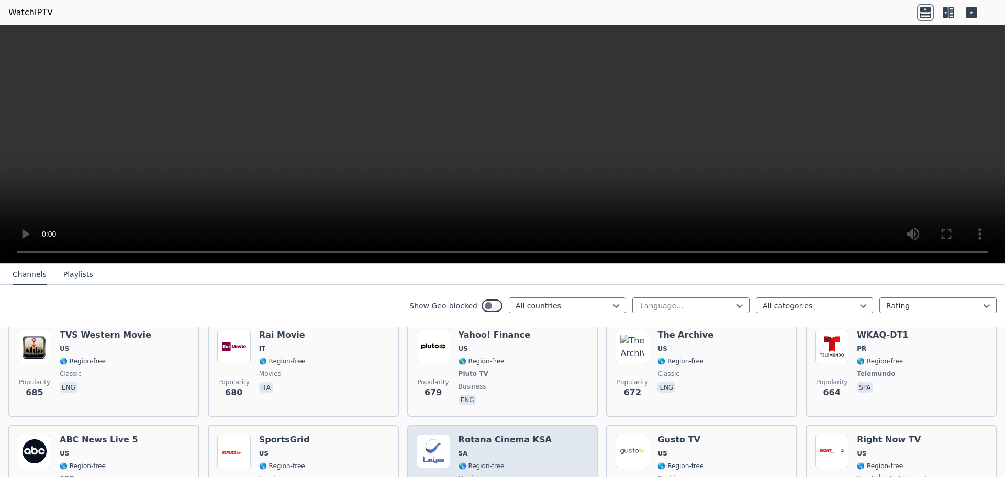
click at [500, 434] on h6 "Rotana Cinema KSA" at bounding box center [505, 439] width 93 height 10
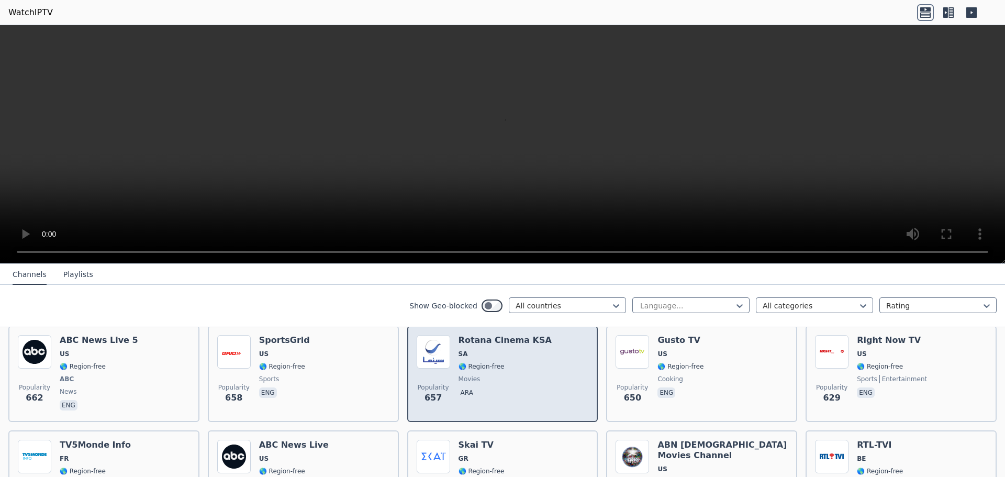
scroll to position [2513, 0]
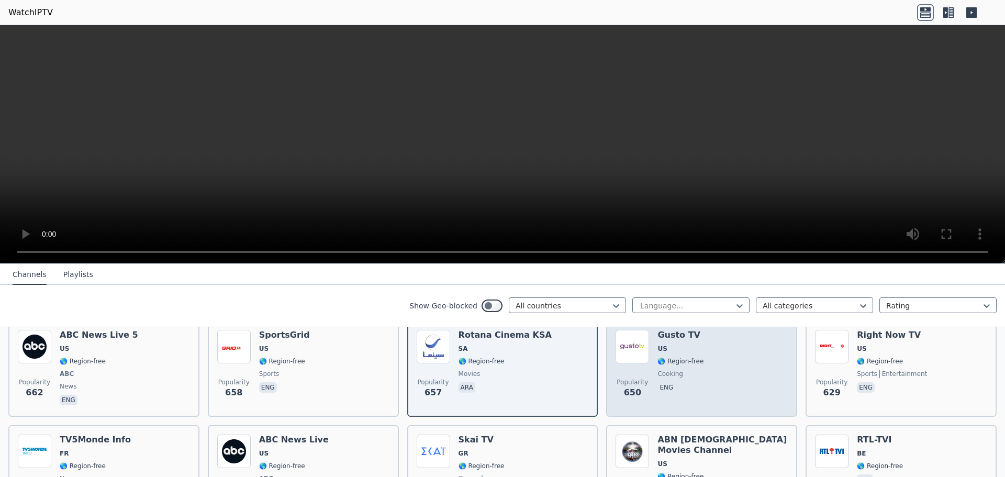
click at [680, 394] on div "Gusto TV US 🌎 Region-free cooking eng" at bounding box center [680, 368] width 46 height 77
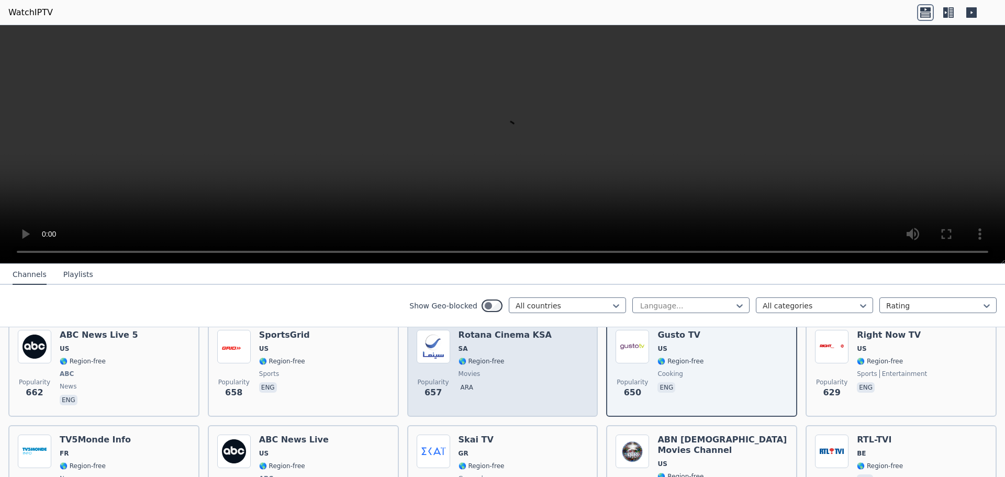
scroll to position [2722, 0]
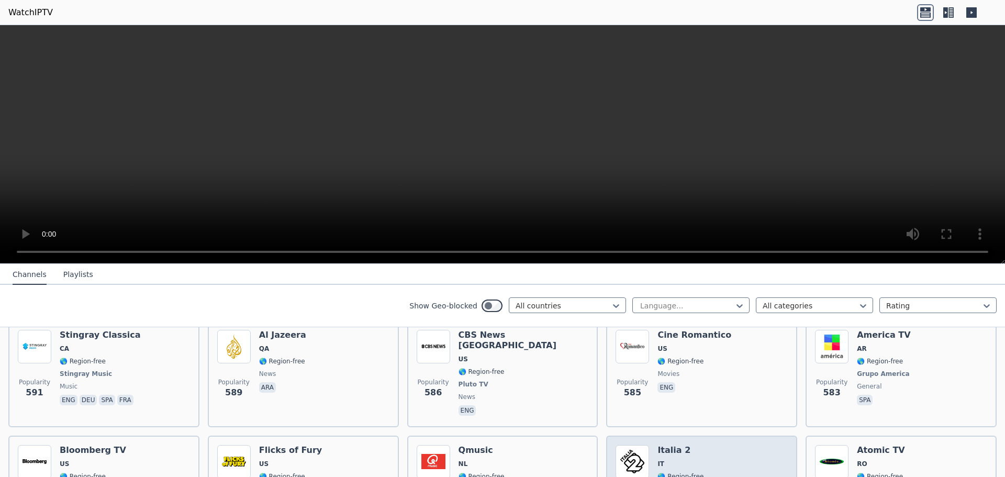
click at [714, 460] on div "Popularity 571 [GEOGRAPHIC_DATA] 2 IT 🌎 Region-free ita" at bounding box center [702, 483] width 172 height 77
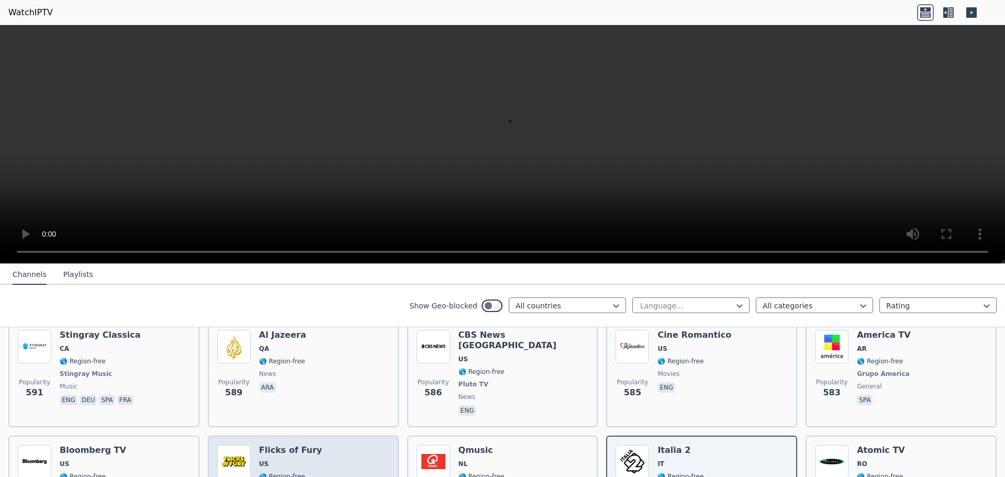
click at [364, 445] on div "Popularity 581 Flicks of Fury US 🌎 Region-free Pluto TV movies eng" at bounding box center [303, 483] width 172 height 77
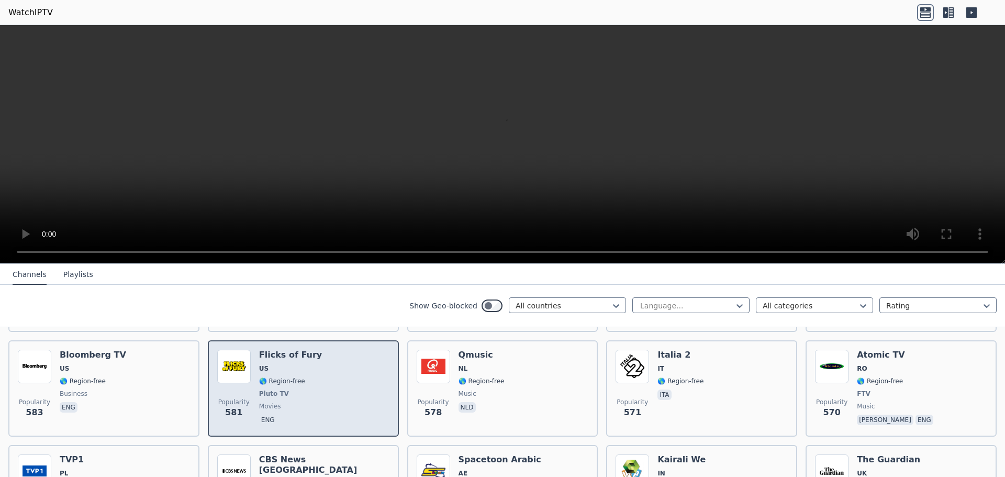
scroll to position [2931, 0]
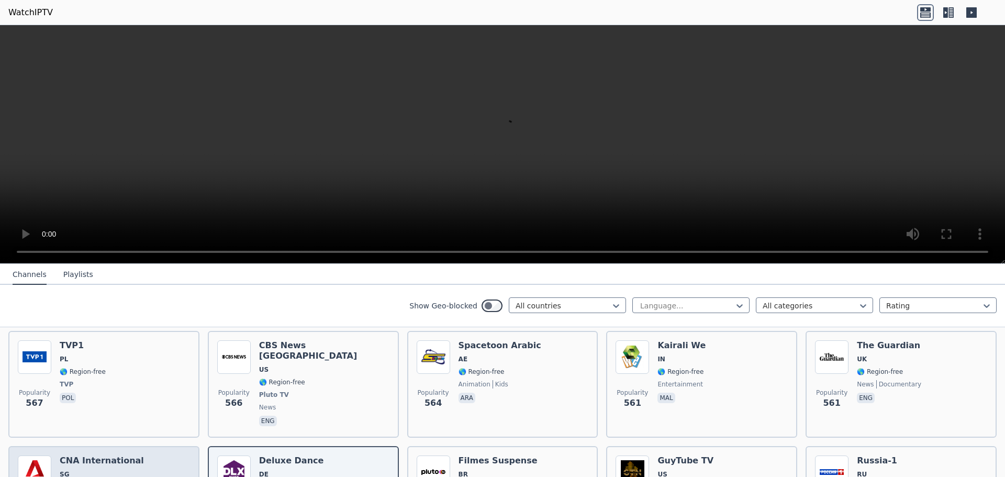
click at [88, 470] on span "SG" at bounding box center [102, 474] width 84 height 8
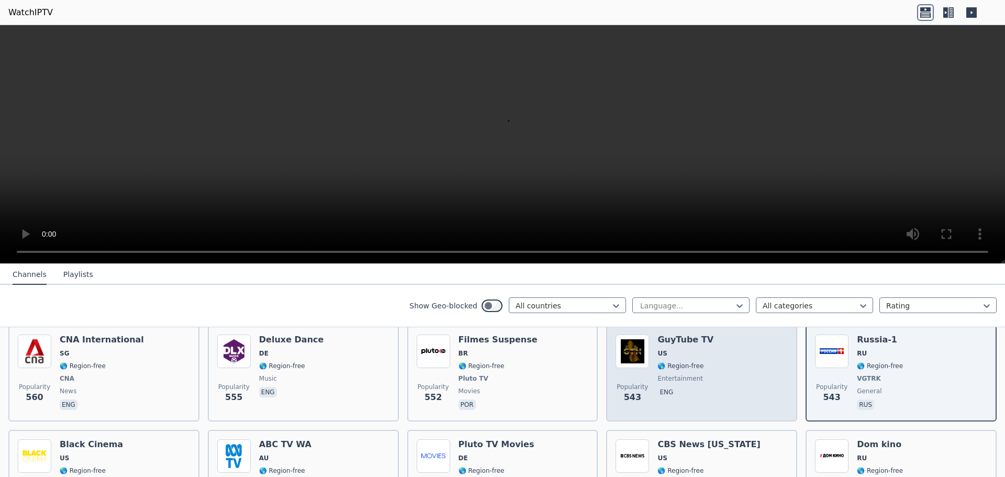
scroll to position [3088, 0]
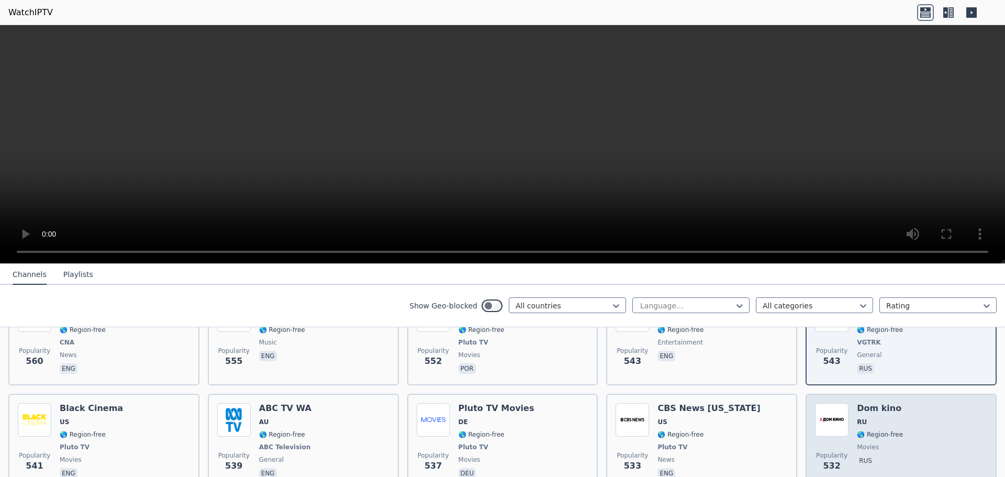
click at [908, 426] on div "Popularity 532 Dom kino RU 🌎 Region-free movies rus" at bounding box center [901, 441] width 172 height 77
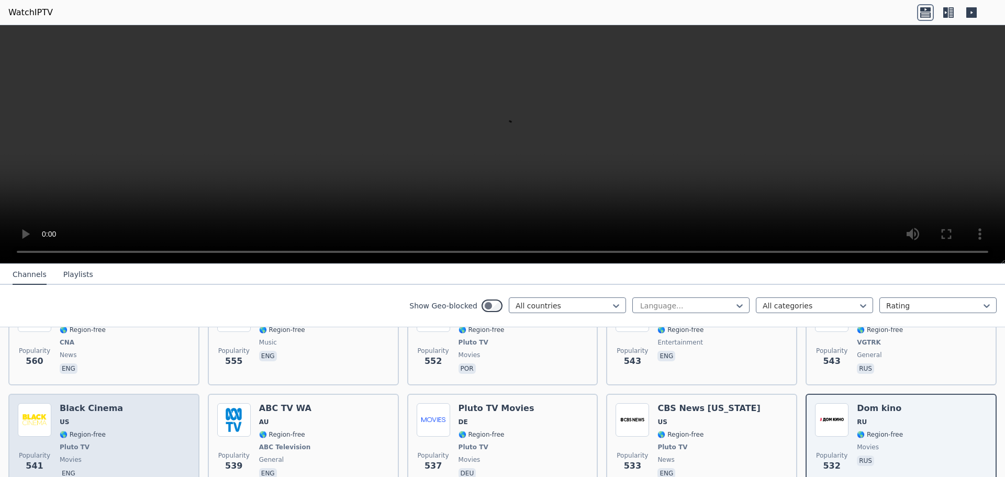
click at [116, 403] on div "Popularity 541 Black Cinema US 🌎 Region-free Pluto TV movies eng" at bounding box center [104, 441] width 172 height 77
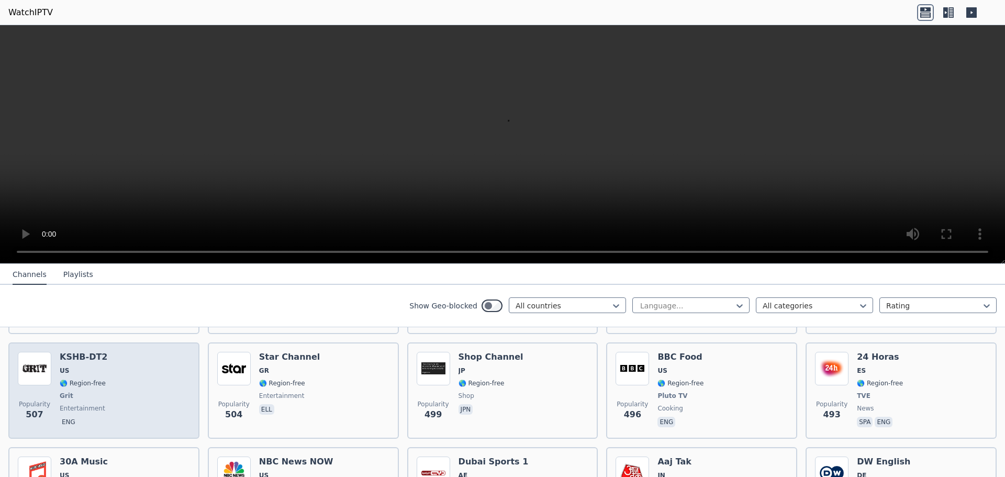
scroll to position [3350, 0]
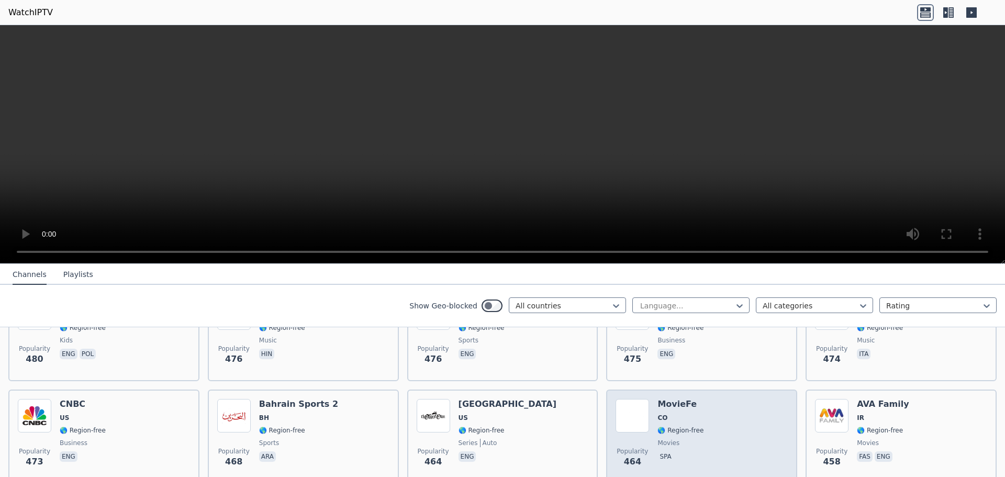
click at [733, 429] on div "Popularity 464 MovieFe CO 🌎 Region-free movies spa" at bounding box center [702, 436] width 172 height 75
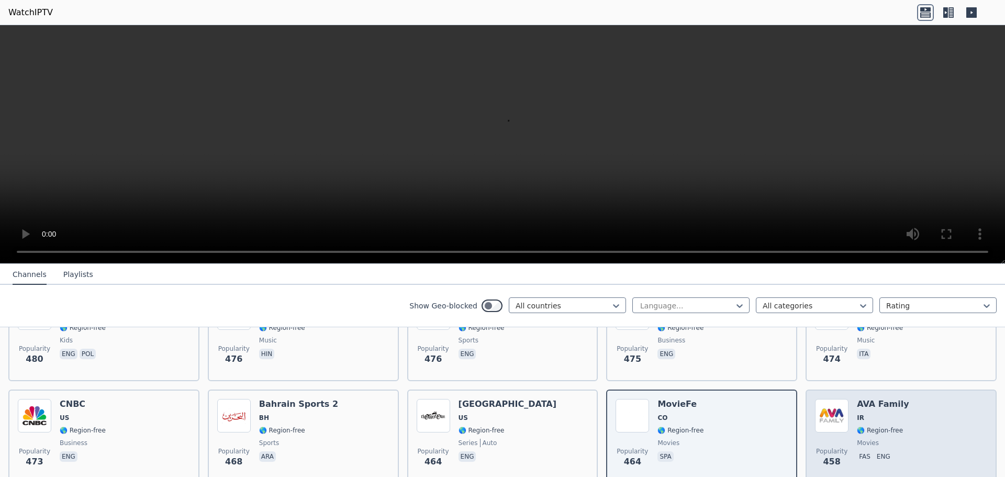
click at [875, 451] on p "eng" at bounding box center [884, 456] width 18 height 10
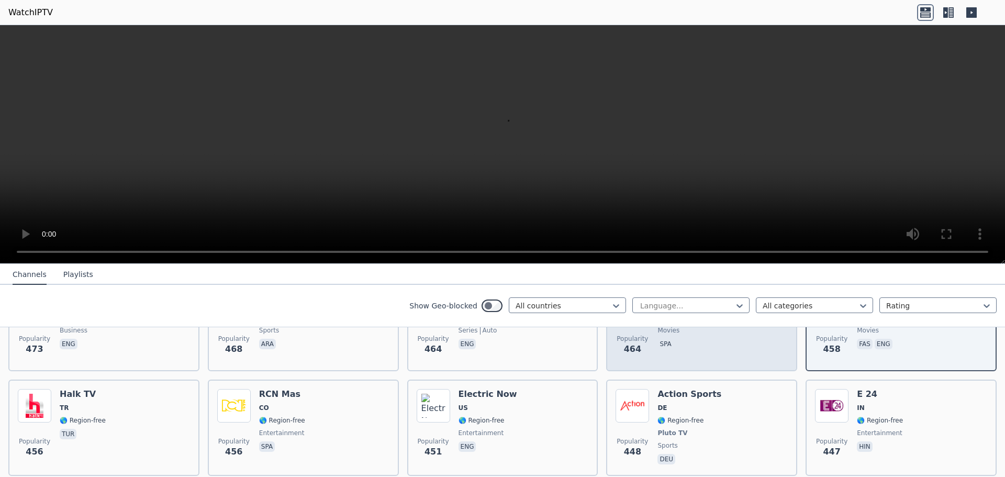
scroll to position [3874, 0]
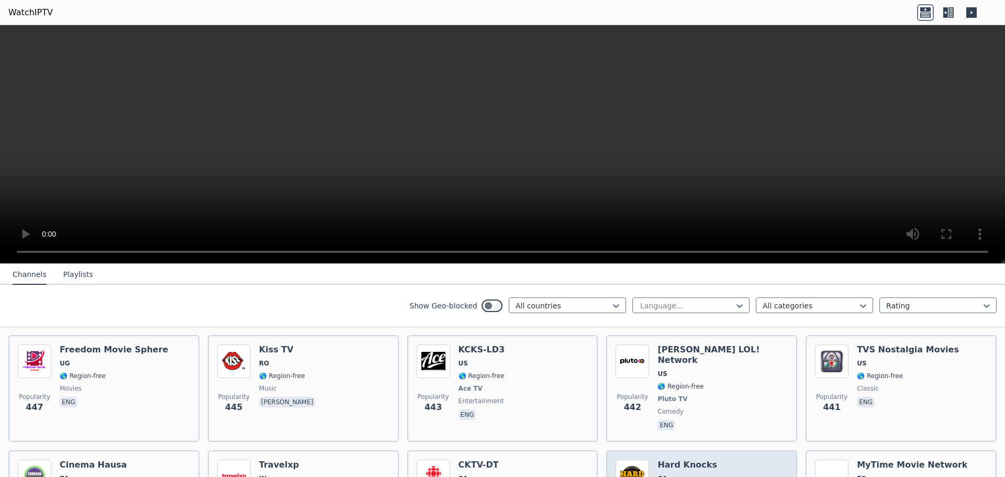
click at [661, 474] on span "CA" at bounding box center [661, 478] width 9 height 8
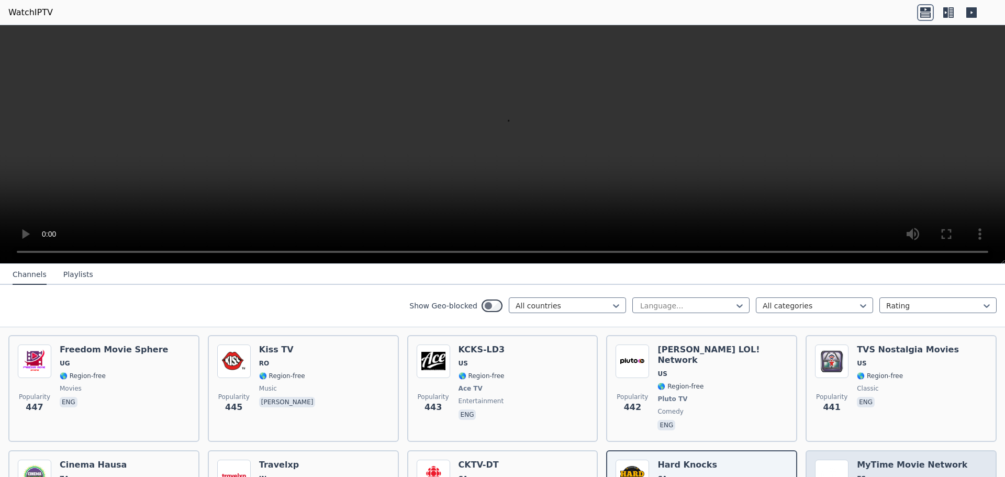
click at [859, 474] on span "ES" at bounding box center [912, 478] width 110 height 8
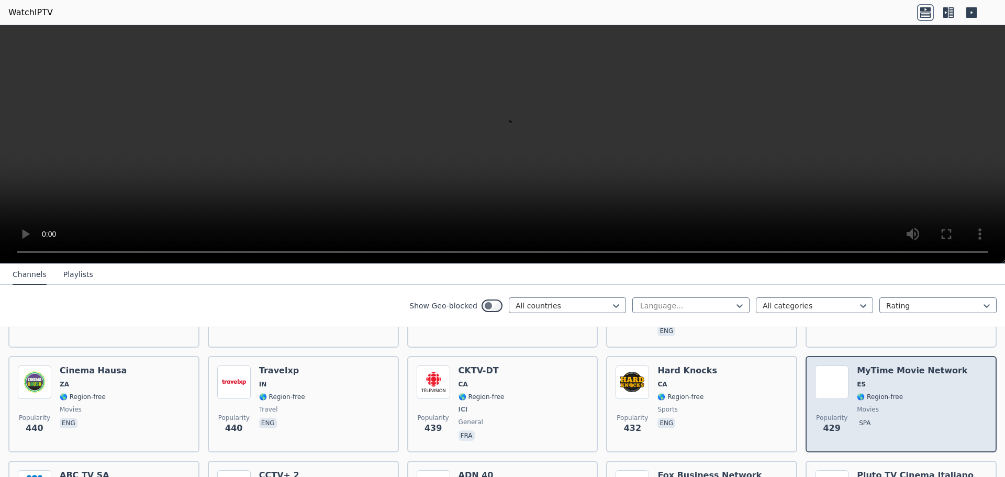
scroll to position [3926, 0]
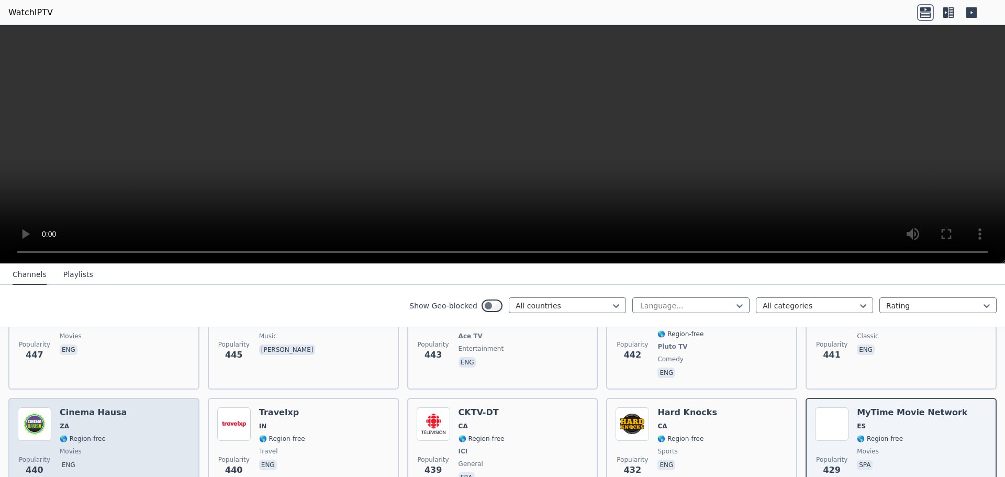
click at [132, 407] on div "Popularity 440 Cinema Hausa ZA 🌎 Region-free movies eng" at bounding box center [104, 445] width 172 height 77
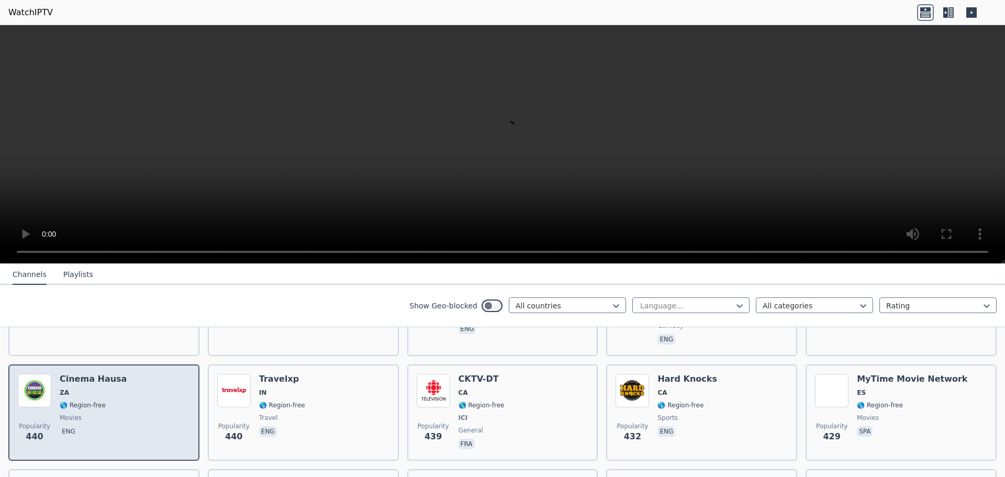
scroll to position [3978, 0]
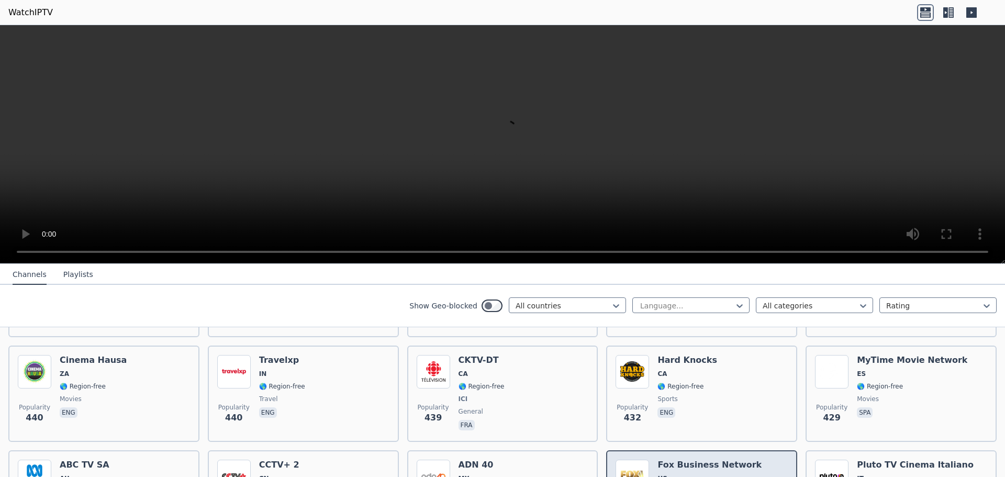
scroll to position [4031, 0]
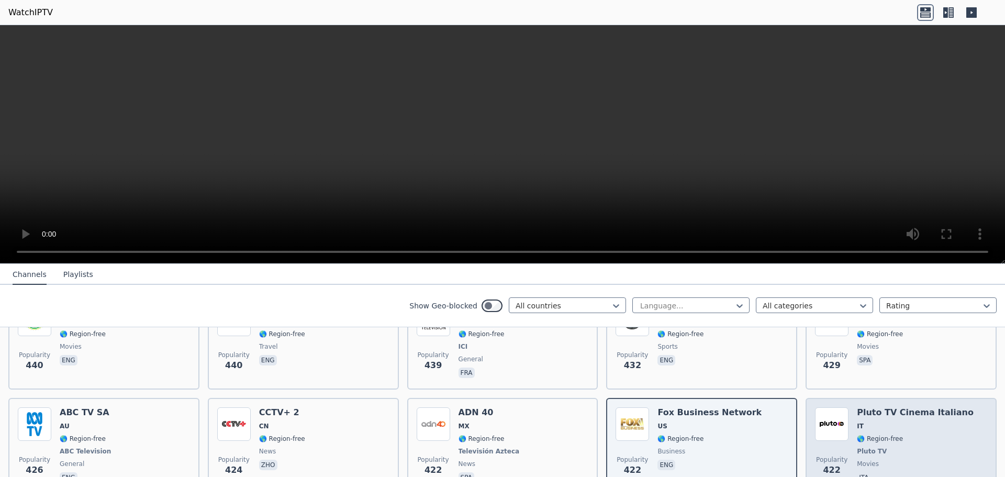
click at [884, 447] on span "Pluto TV" at bounding box center [915, 451] width 117 height 8
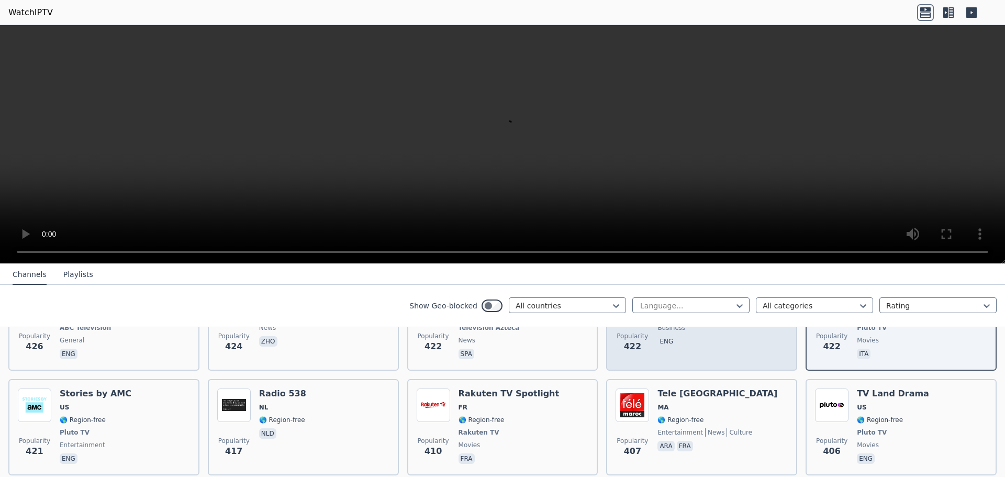
scroll to position [4135, 0]
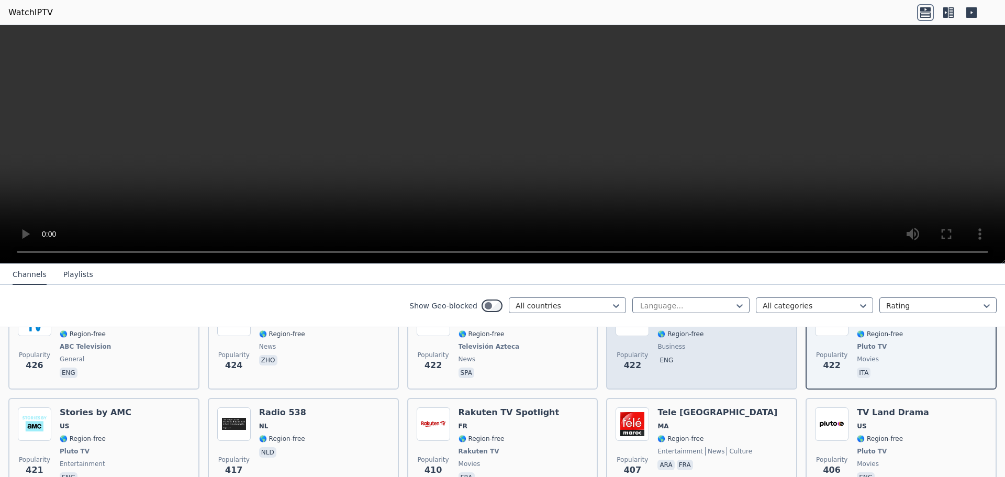
click at [729, 447] on span "culture" at bounding box center [740, 451] width 26 height 8
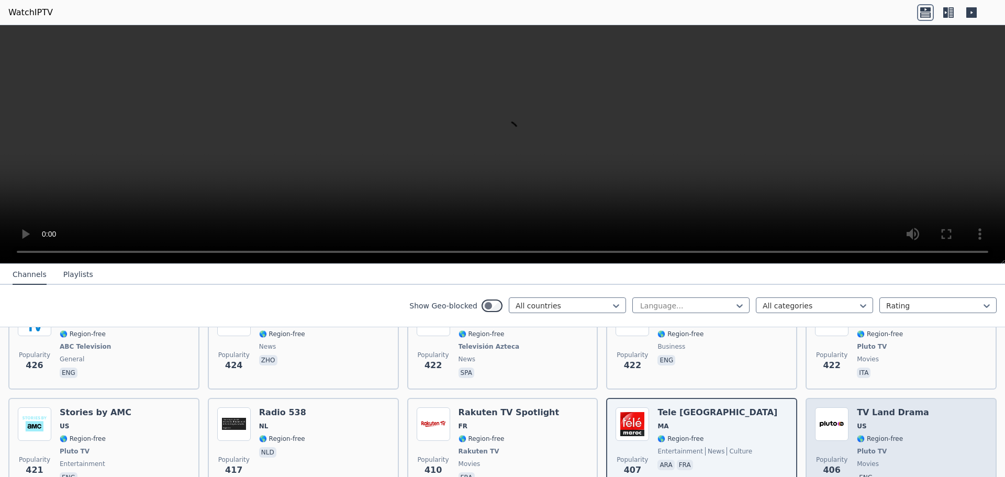
click at [863, 460] on span "movies" at bounding box center [868, 464] width 22 height 8
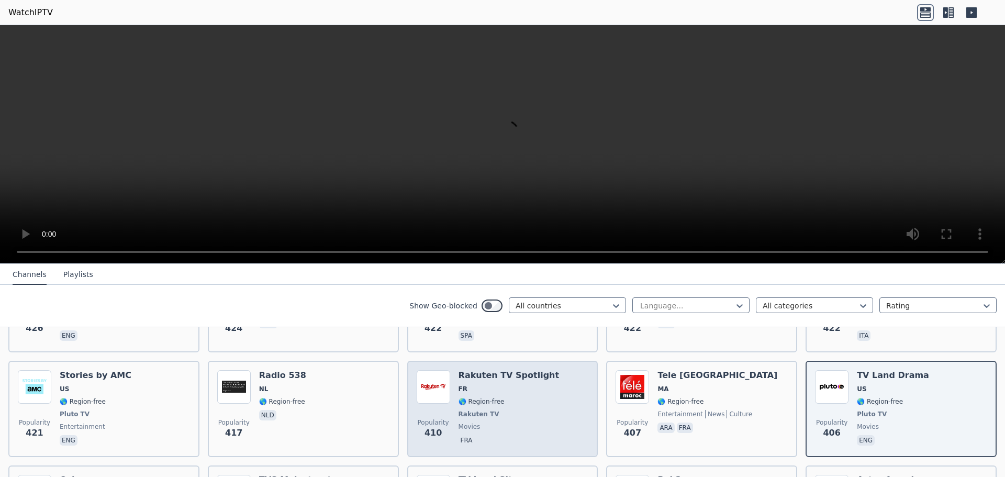
scroll to position [4240, 0]
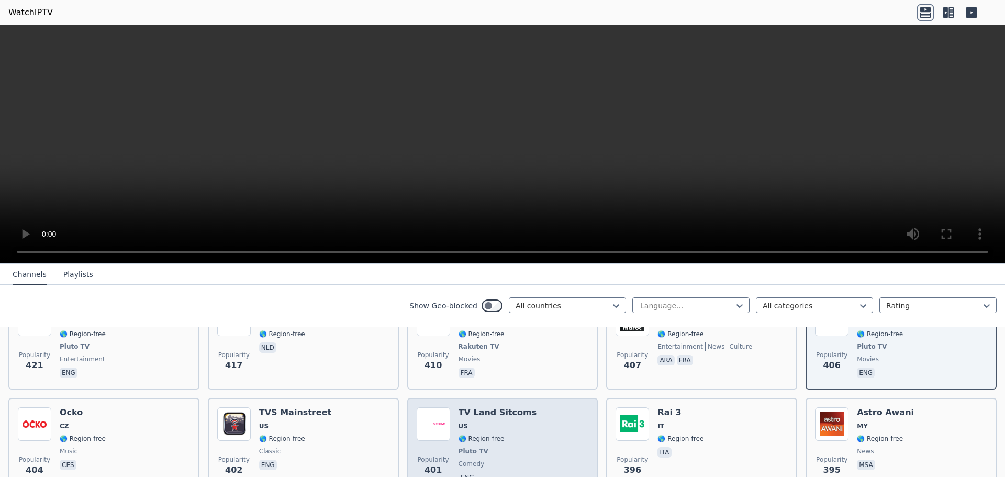
click at [494, 447] on span "Pluto TV" at bounding box center [498, 451] width 79 height 8
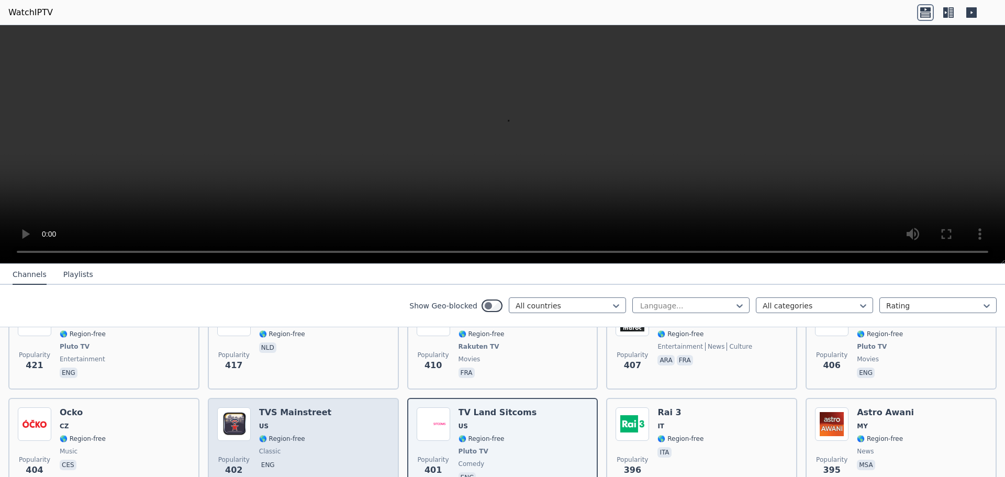
click at [351, 414] on div "Popularity 402 TVS Mainstreet US 🌎 Region-free classic eng" at bounding box center [303, 445] width 172 height 77
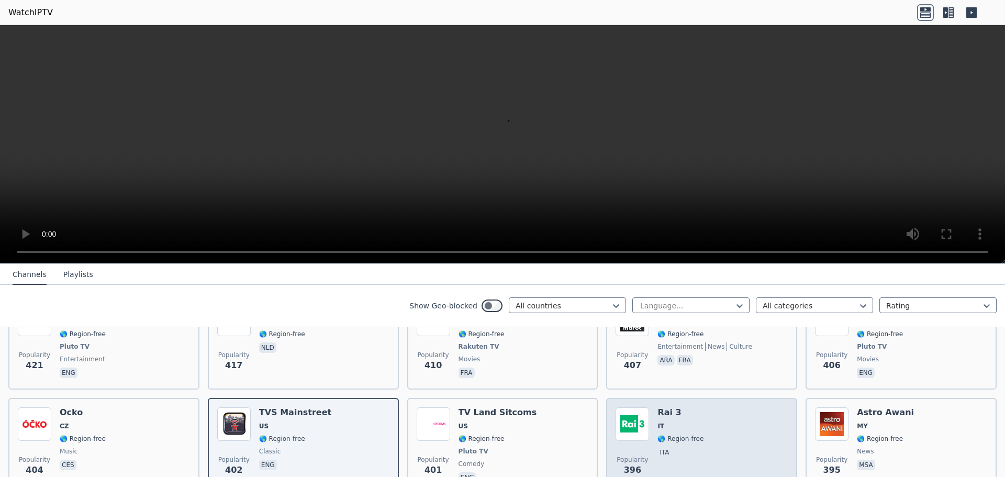
click at [712, 407] on div "Popularity 396 Rai 3 IT 🌎 Region-free ita" at bounding box center [702, 445] width 172 height 77
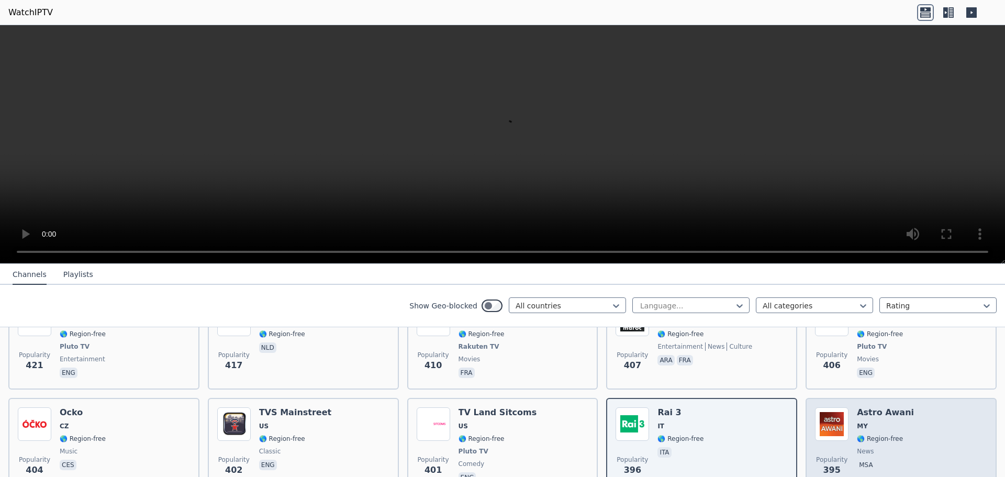
click at [890, 434] on span "🌎 Region-free" at bounding box center [880, 438] width 46 height 8
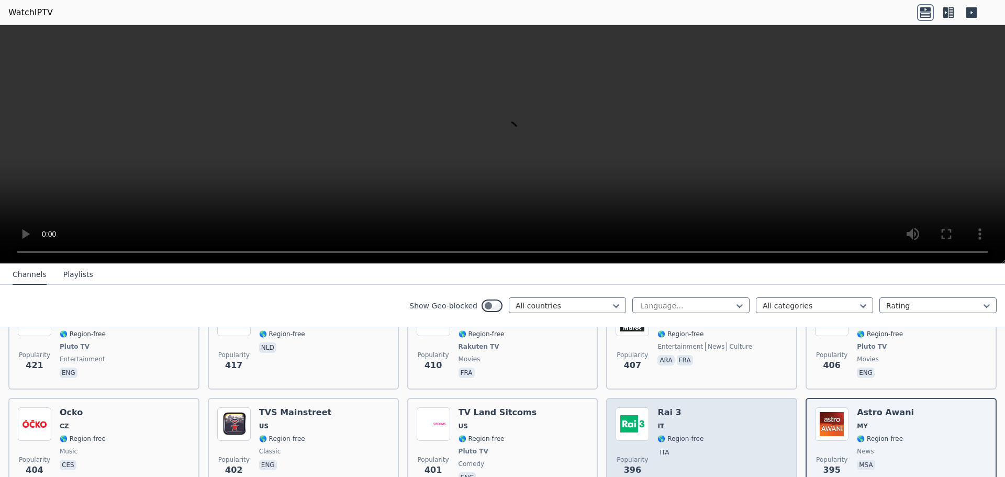
scroll to position [4397, 0]
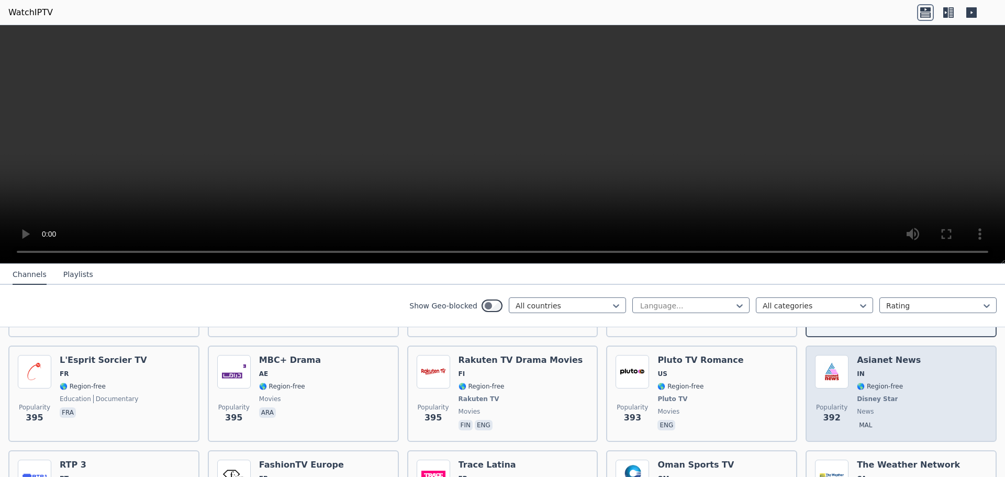
click at [842, 397] on span "Popularity 392" at bounding box center [832, 414] width 34 height 34
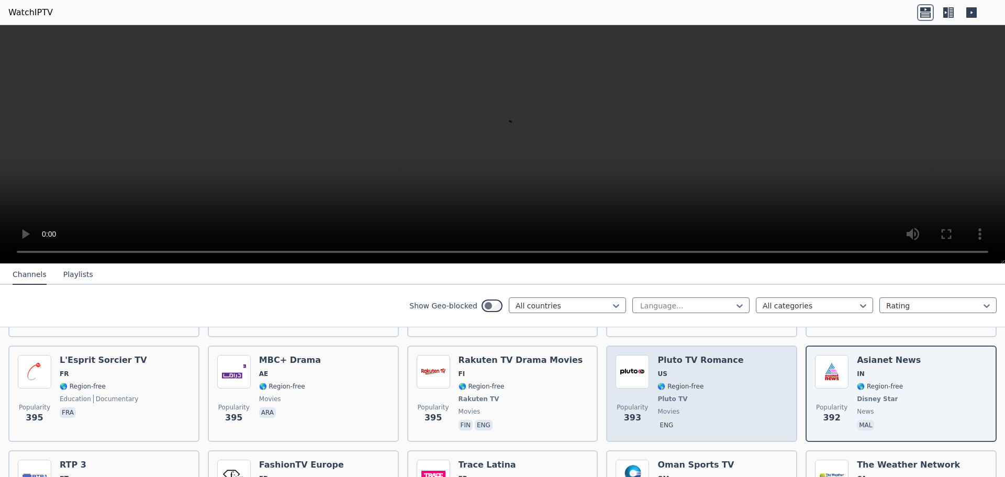
click at [640, 397] on span "Popularity 393" at bounding box center [633, 414] width 34 height 34
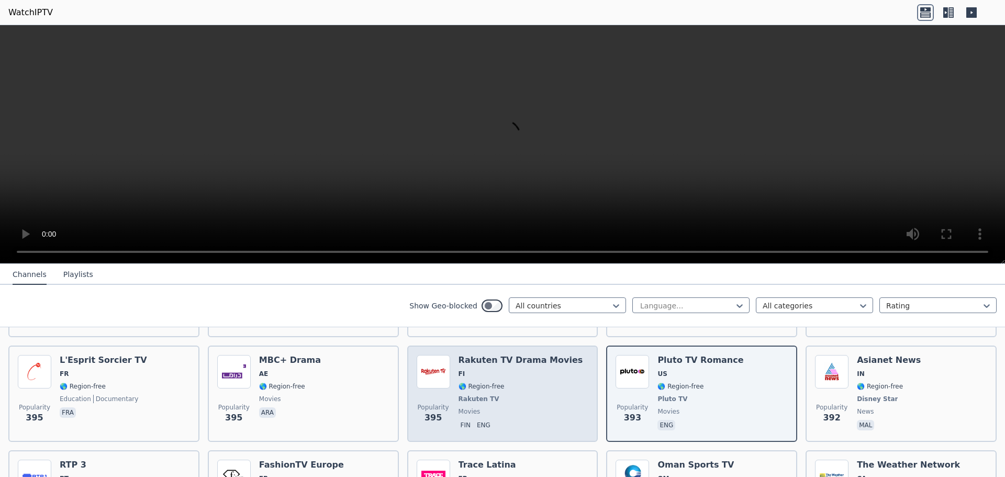
click at [517, 407] on span "movies" at bounding box center [521, 411] width 125 height 8
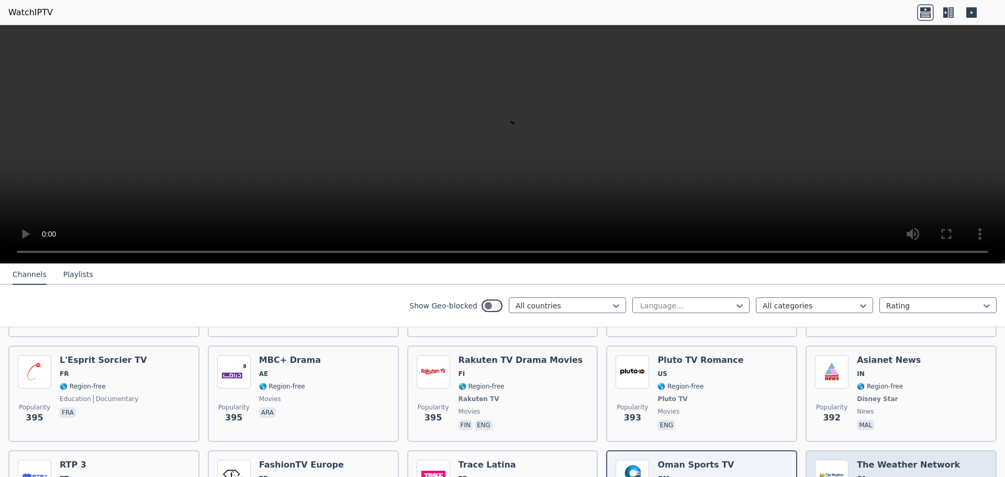
click at [859, 474] on span "CA" at bounding box center [908, 478] width 103 height 8
